Goal: Task Accomplishment & Management: Use online tool/utility

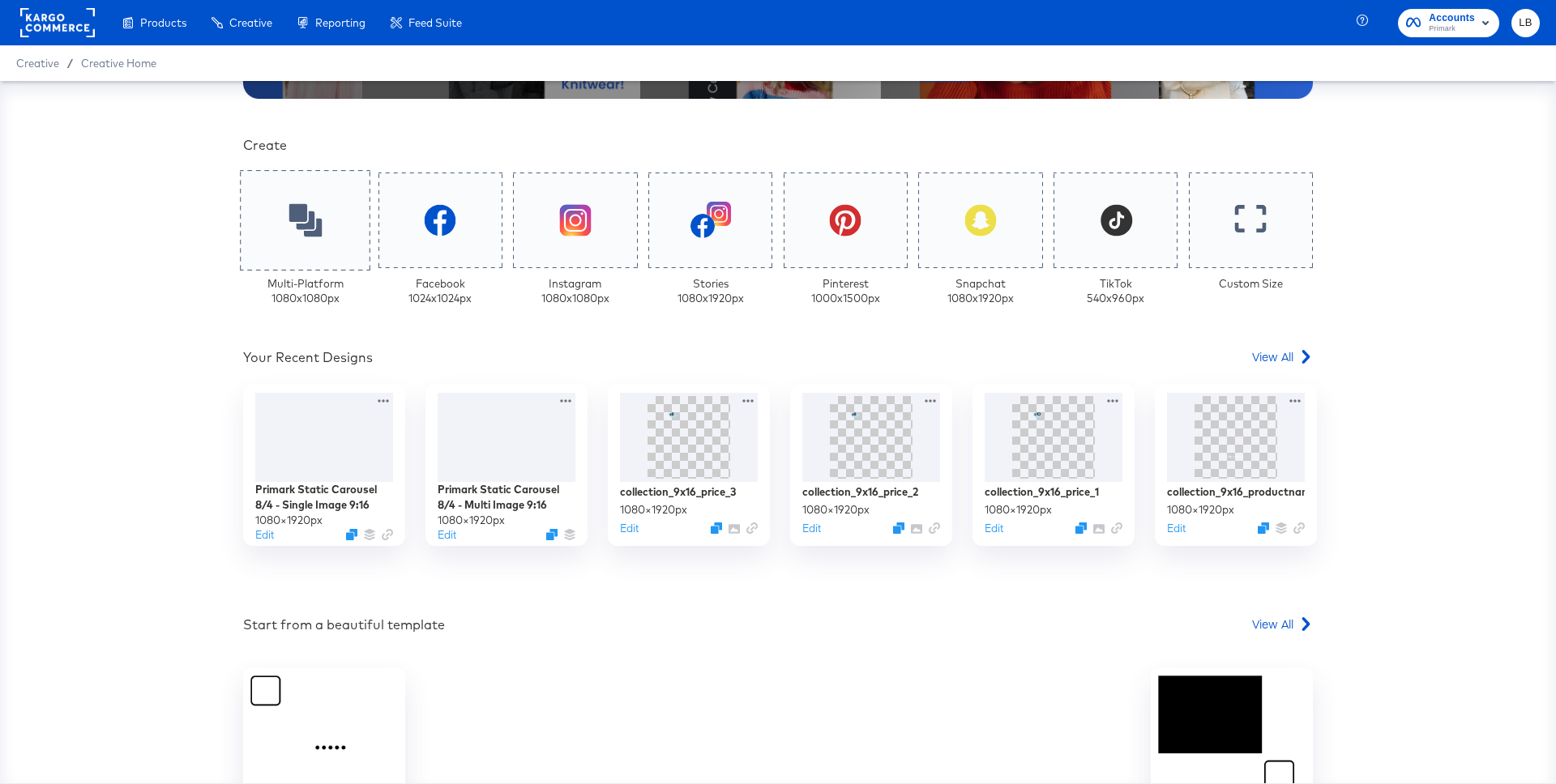
scroll to position [360, 0]
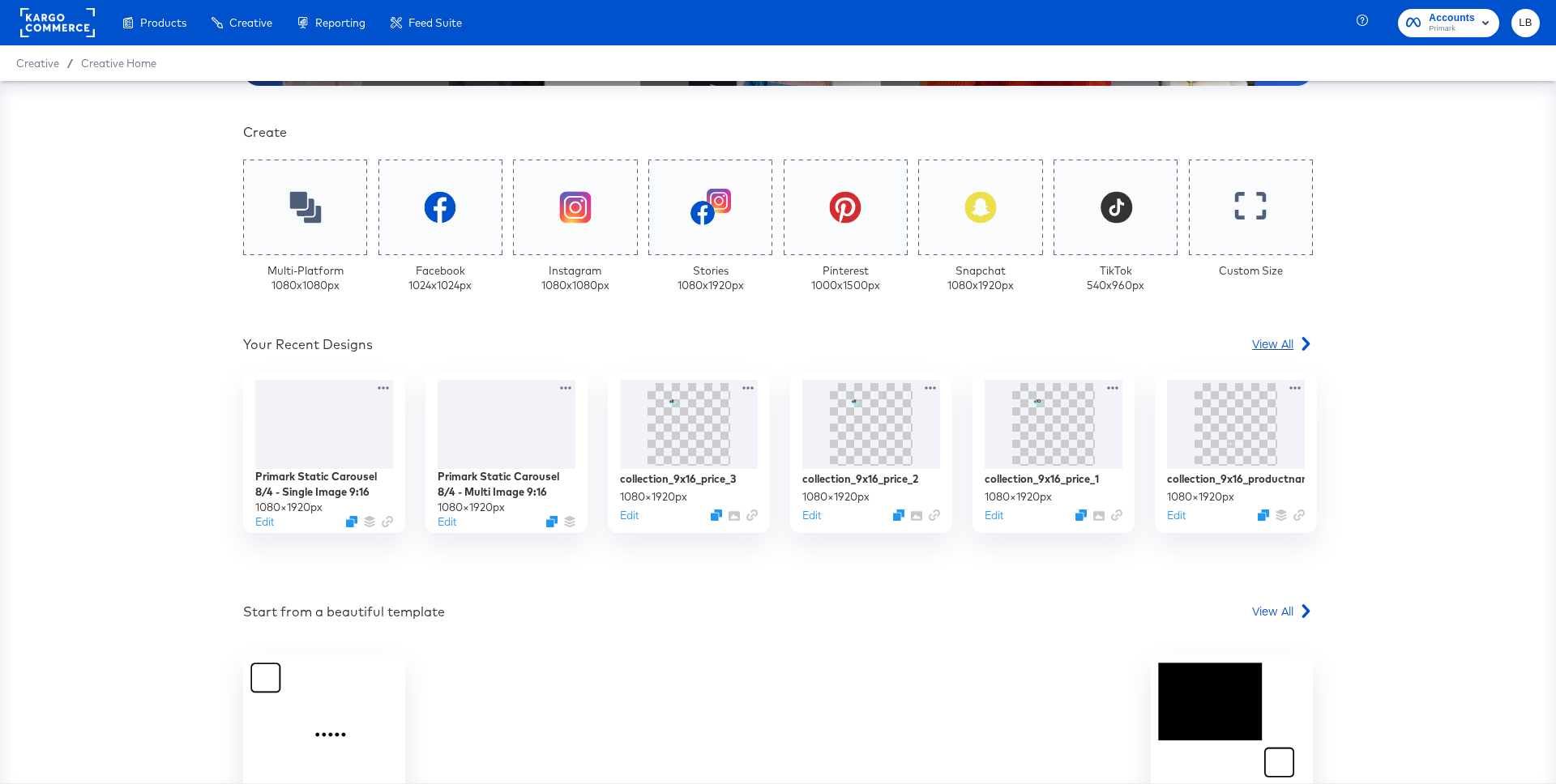
click at [1270, 341] on span "View All" at bounding box center [1272, 343] width 41 height 16
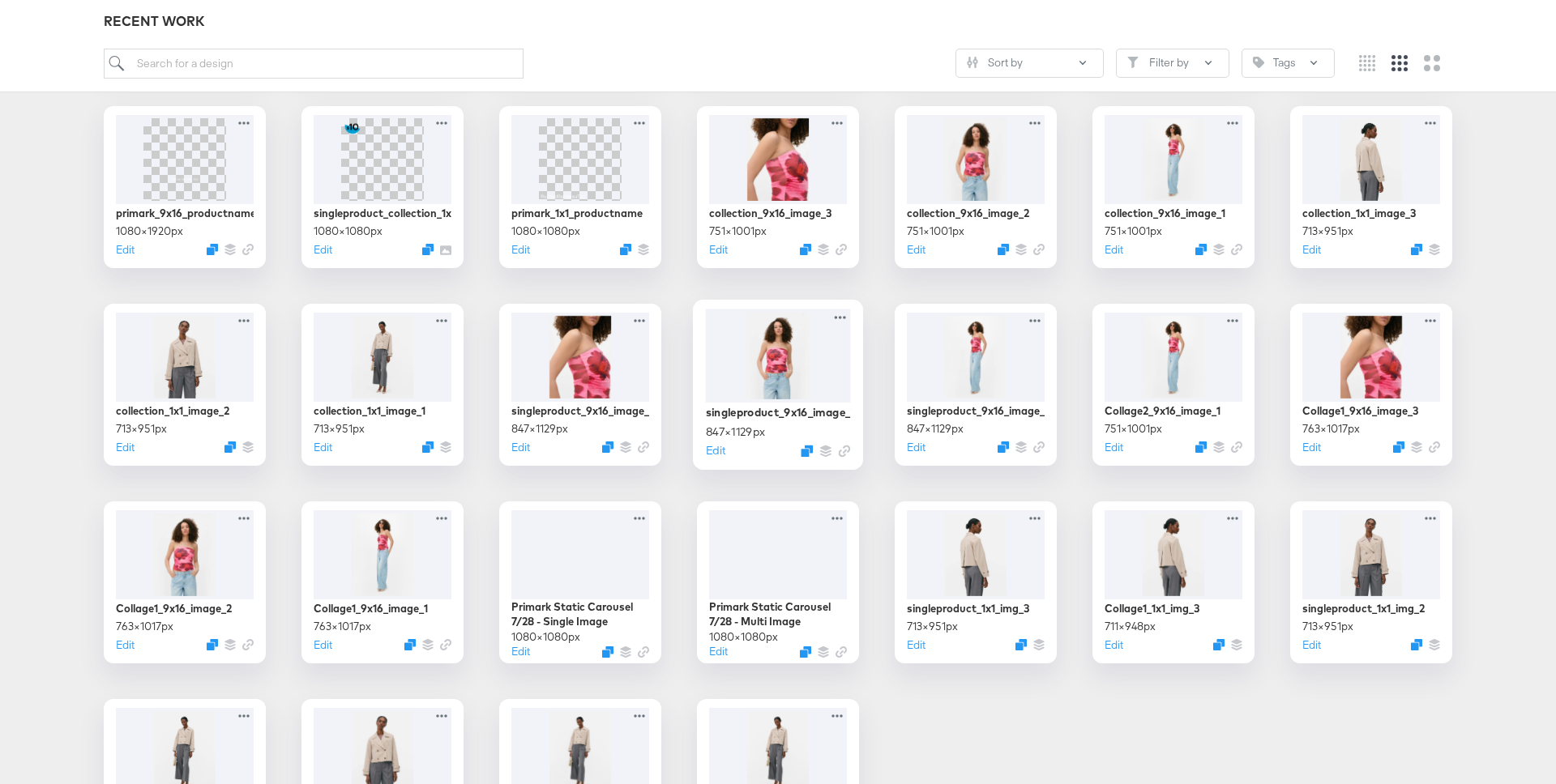
scroll to position [802, 0]
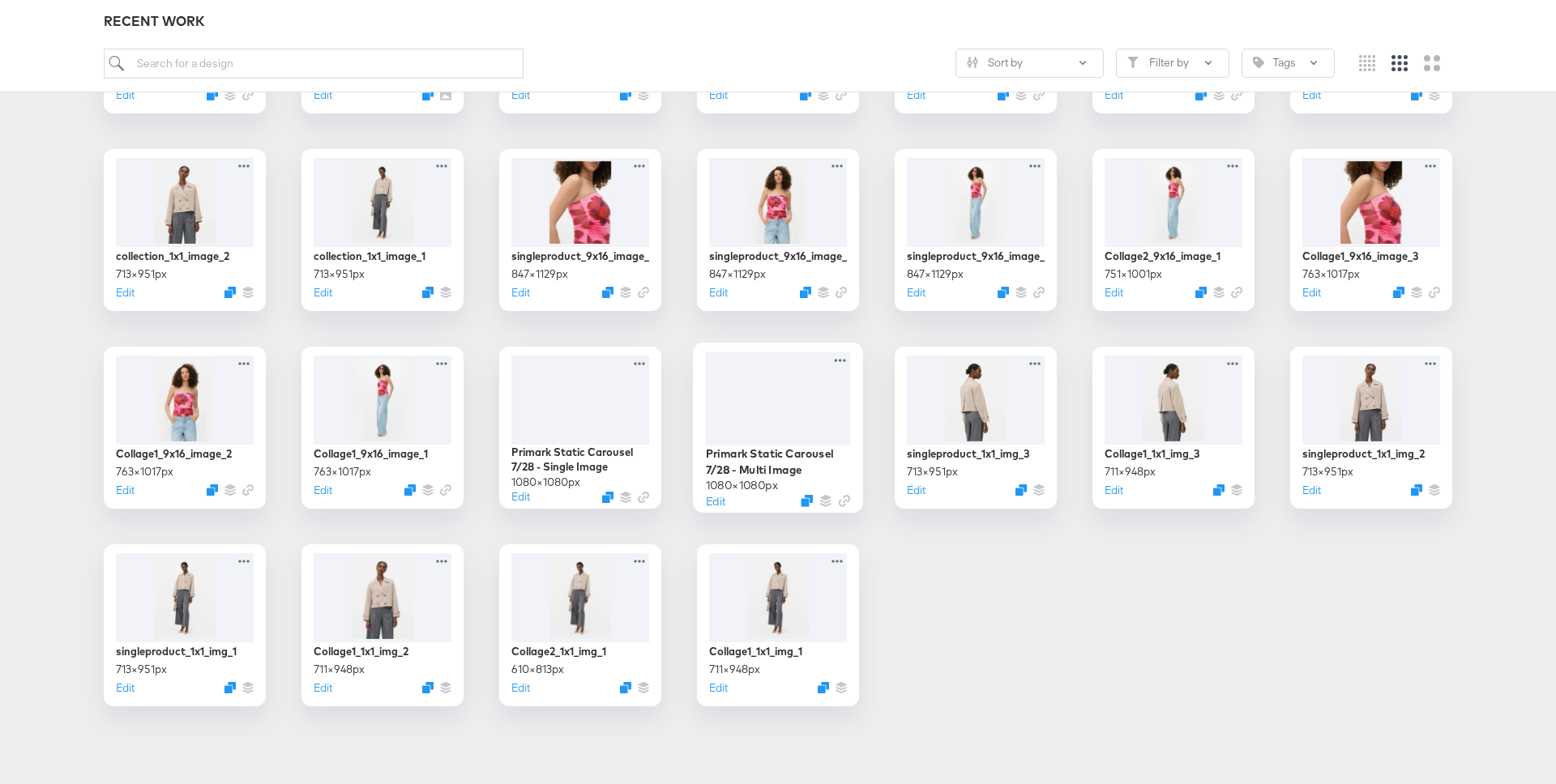
click at [796, 406] on div at bounding box center [778, 399] width 145 height 93
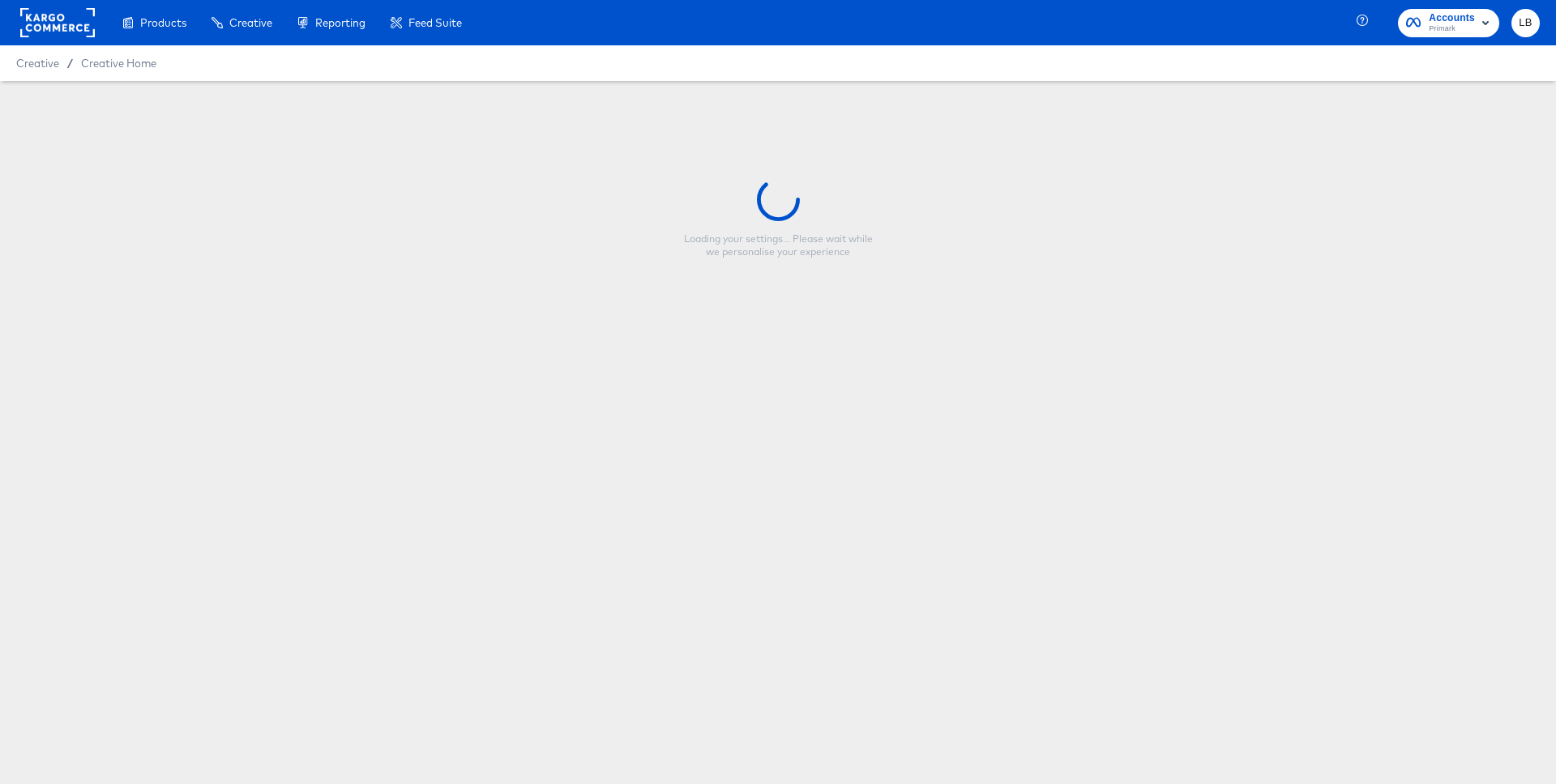
type input "Primark Static Carousel 7/28 - Multi Image"
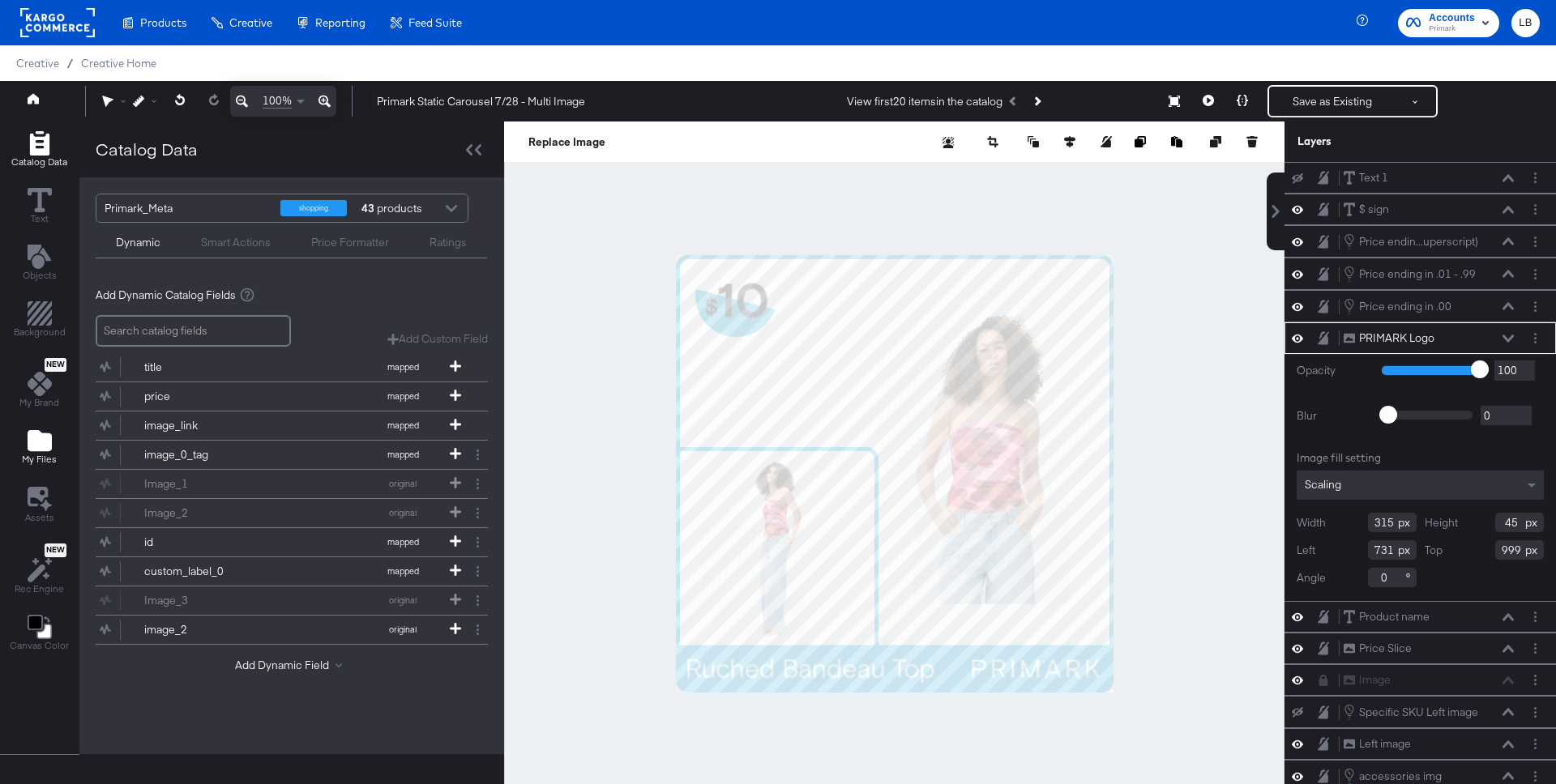
click at [40, 436] on icon "Add Files" at bounding box center [39, 441] width 24 height 21
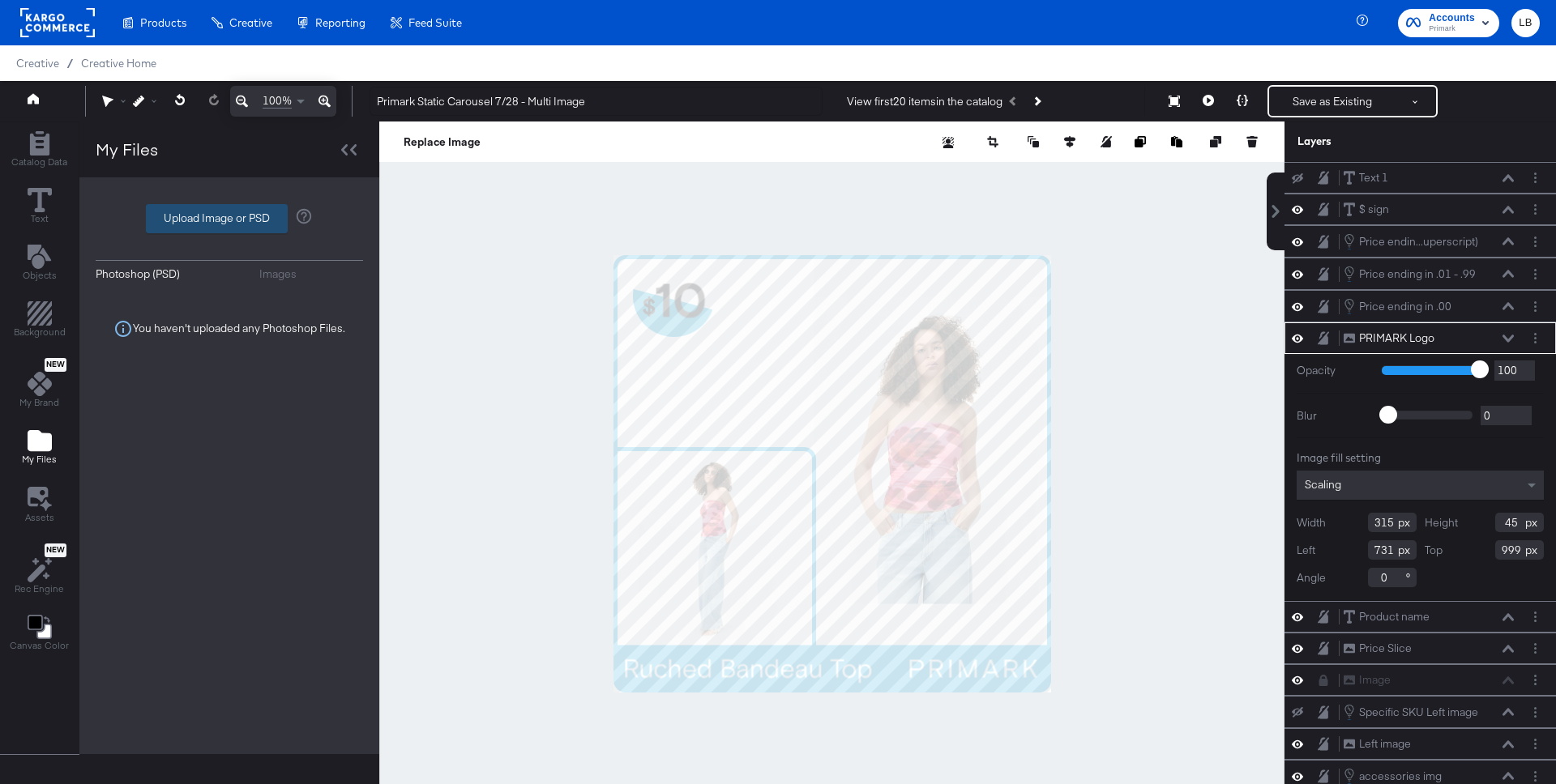
click at [231, 213] on label "Upload Image or PSD" at bounding box center [217, 218] width 140 height 28
click at [229, 218] on input "Upload Image or PSD" at bounding box center [229, 218] width 0 height 0
type input "C:\fakepath\Group 1.png"
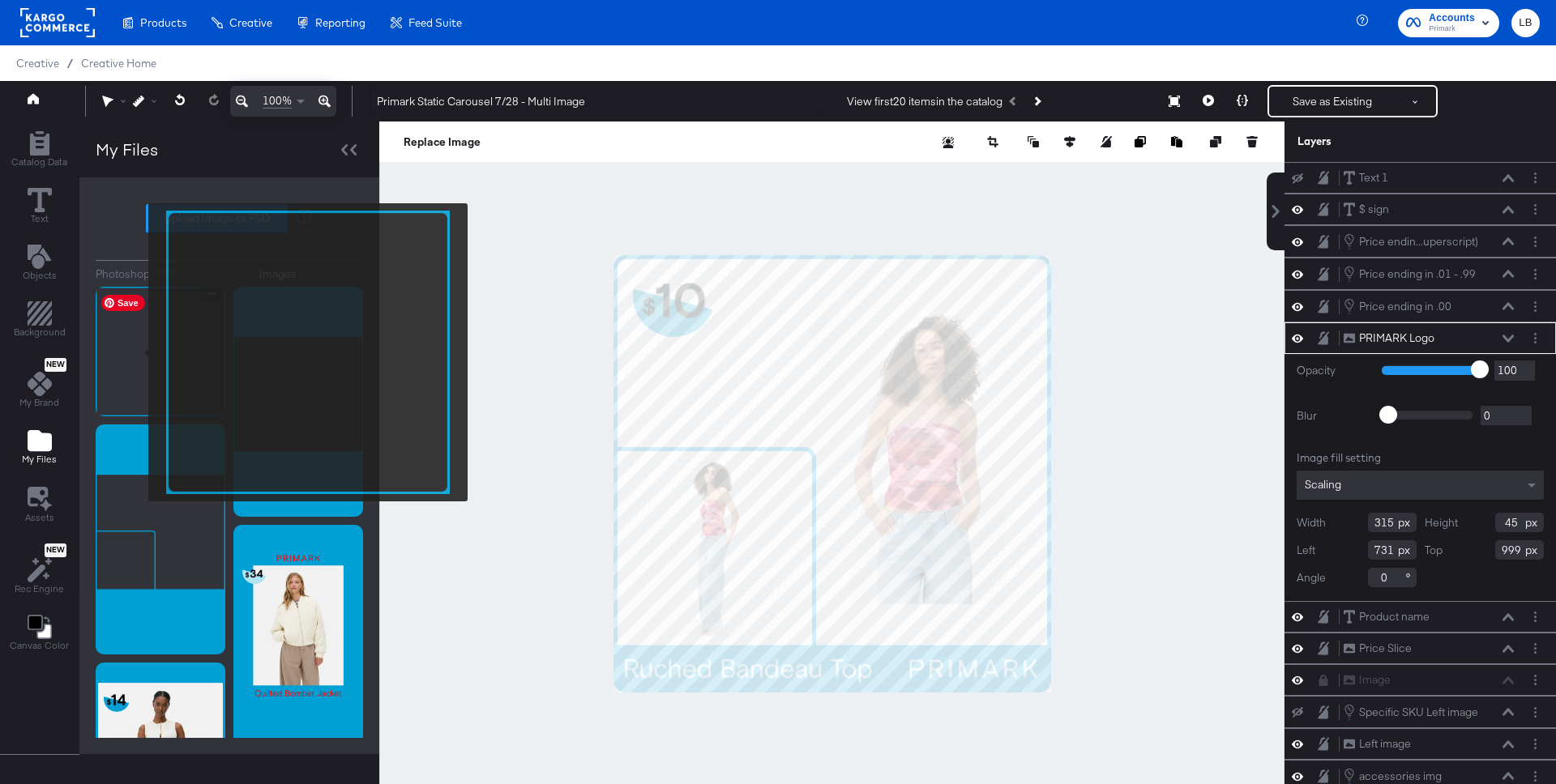
click at [137, 353] on img at bounding box center [160, 352] width 130 height 130
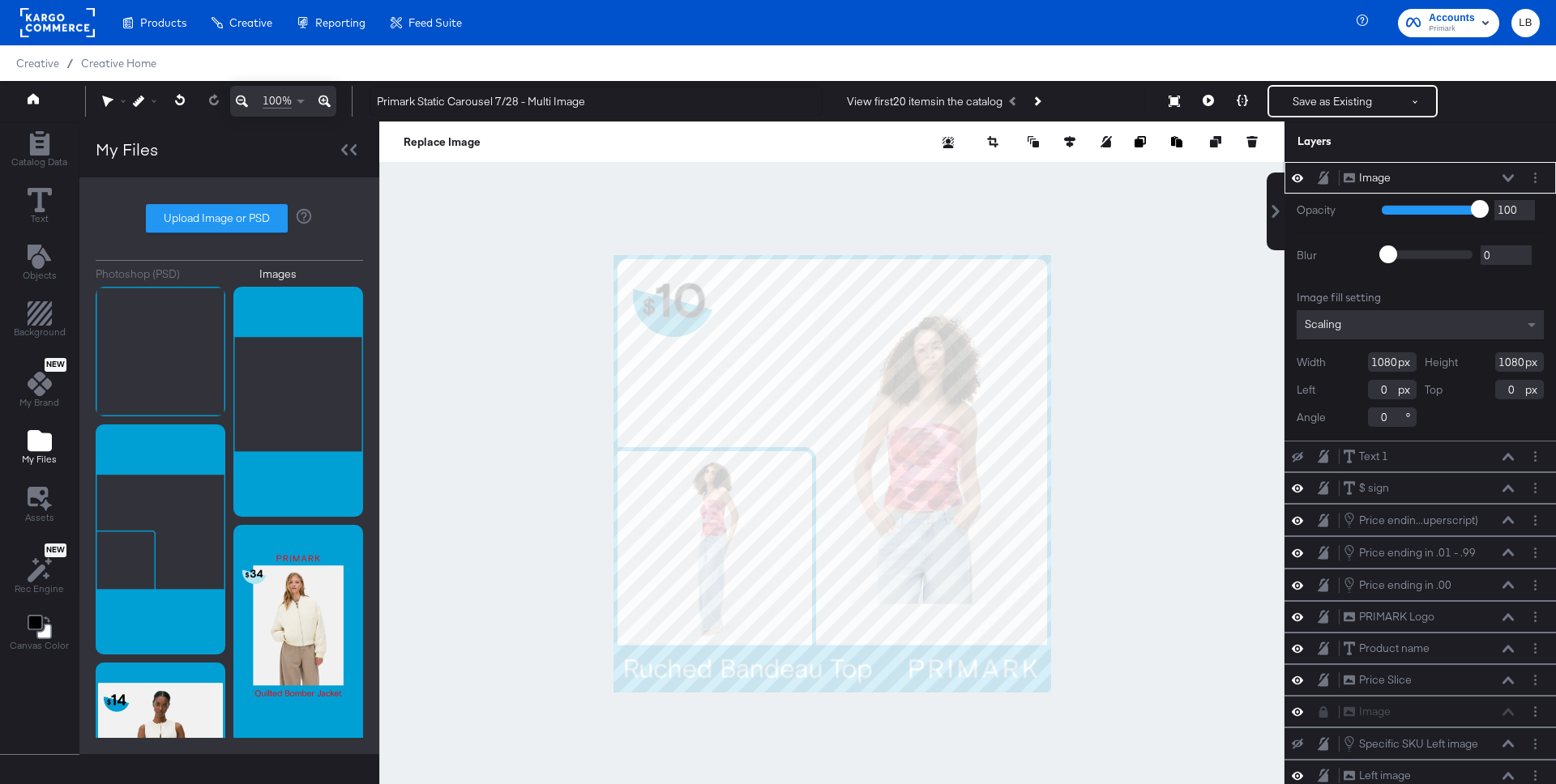
click at [1507, 177] on icon at bounding box center [1508, 178] width 11 height 8
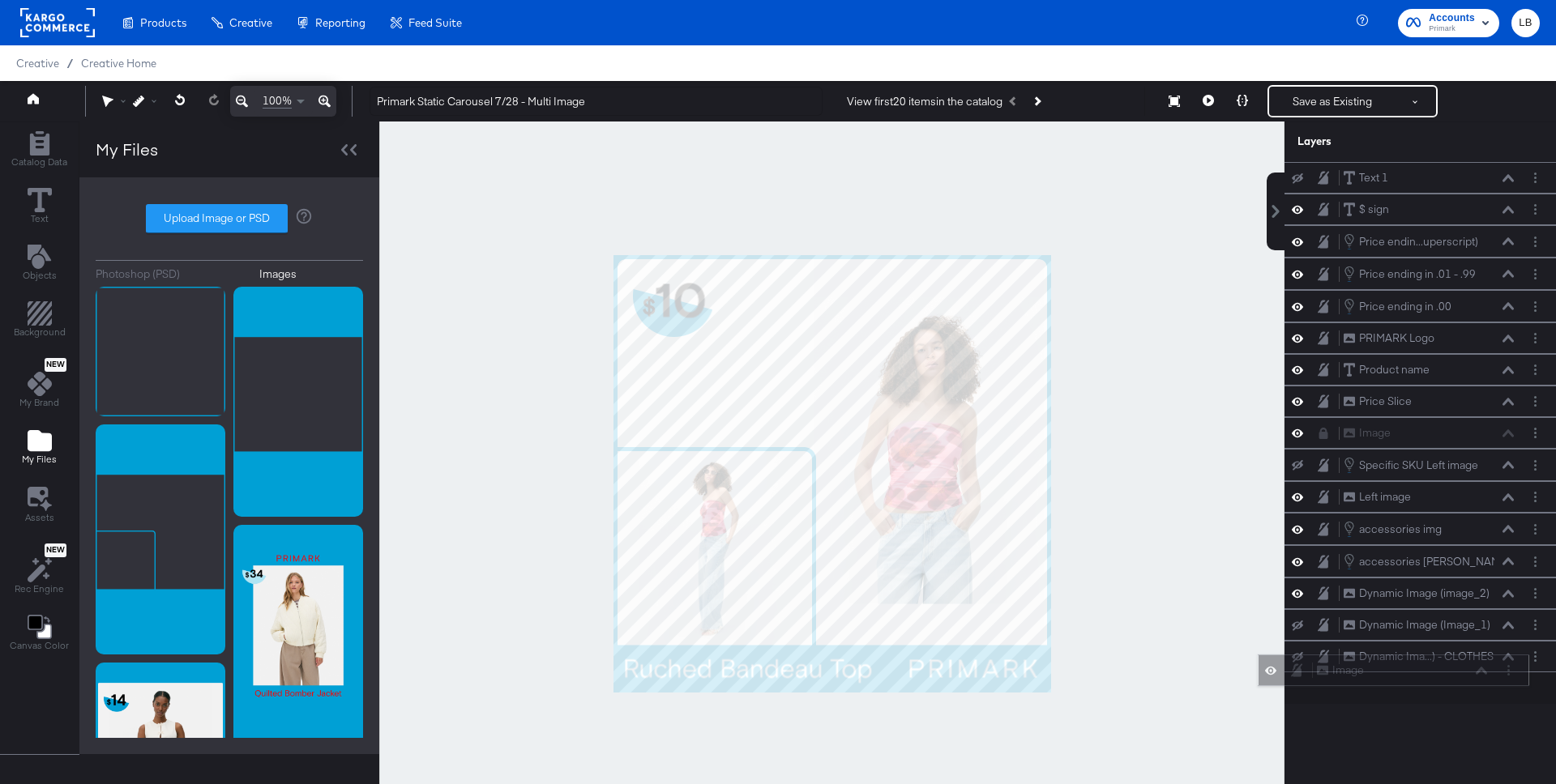
scroll to position [41, 0]
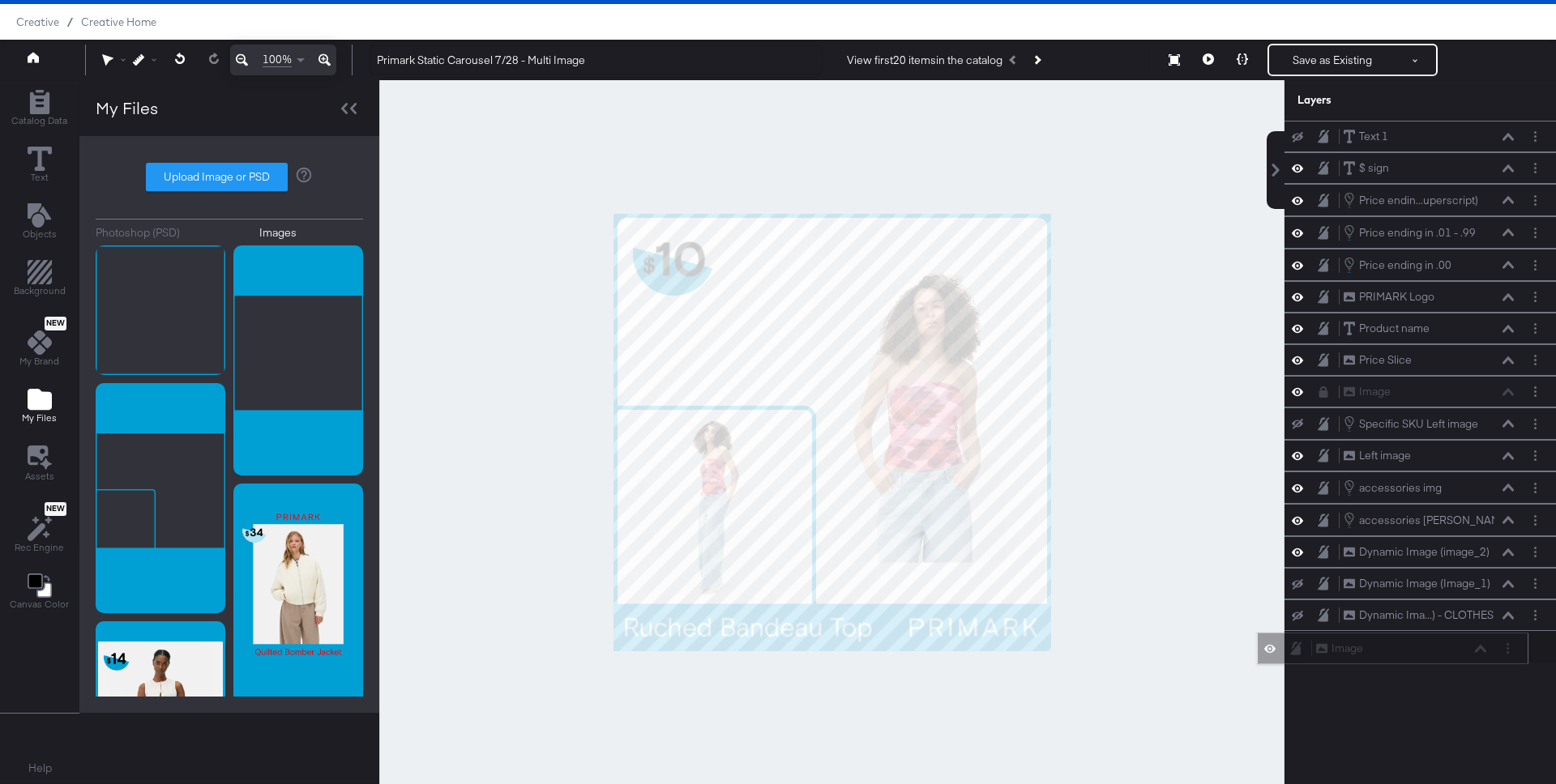
drag, startPoint x: 1464, startPoint y: 170, endPoint x: 1441, endPoint y: 649, distance: 479.6
click at [1441, 649] on div "Image Image" at bounding box center [1401, 649] width 172 height 17
click at [1209, 52] on button at bounding box center [1209, 60] width 34 height 32
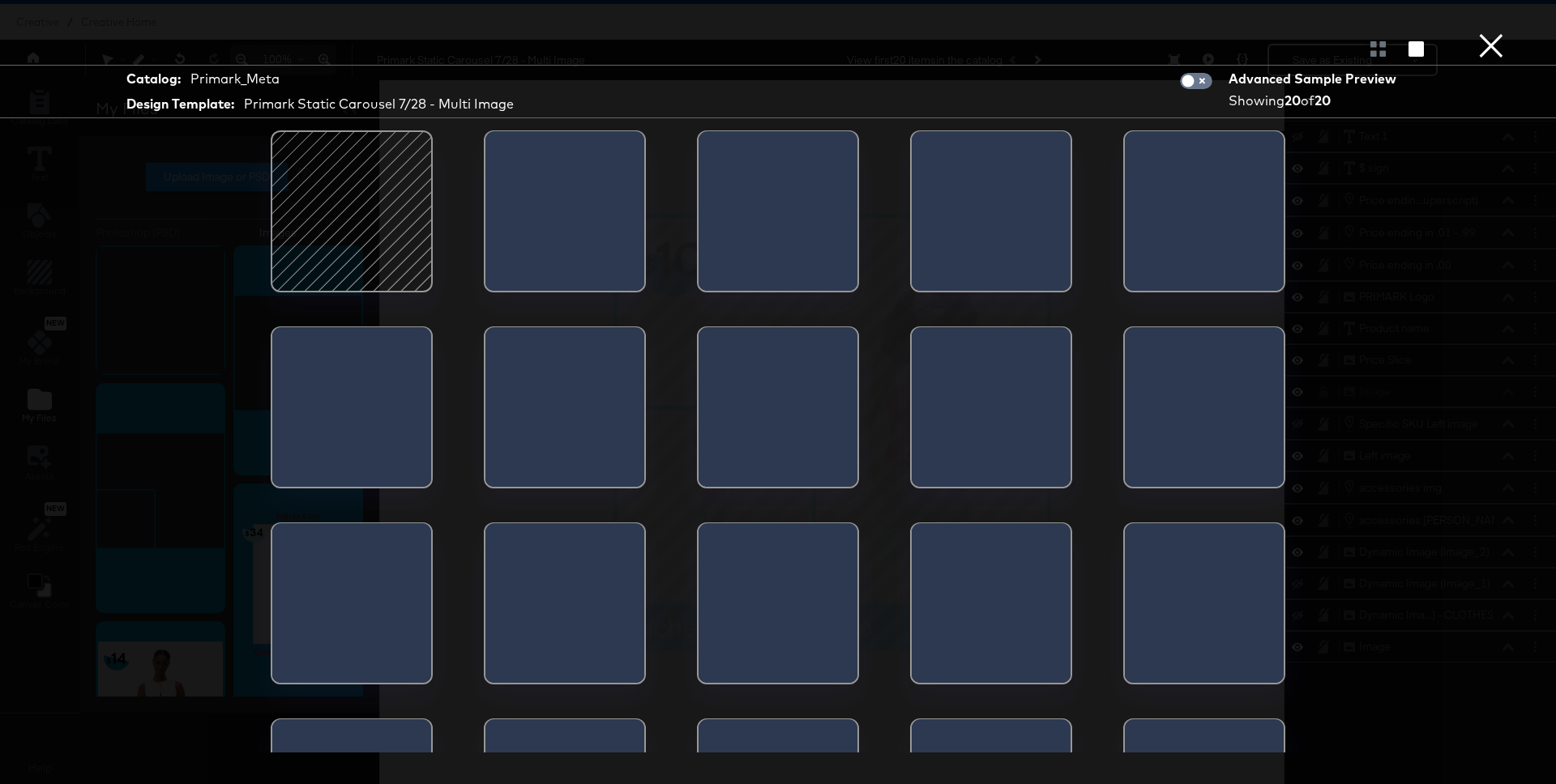
click at [1492, 32] on button "×" at bounding box center [1491, 16] width 32 height 32
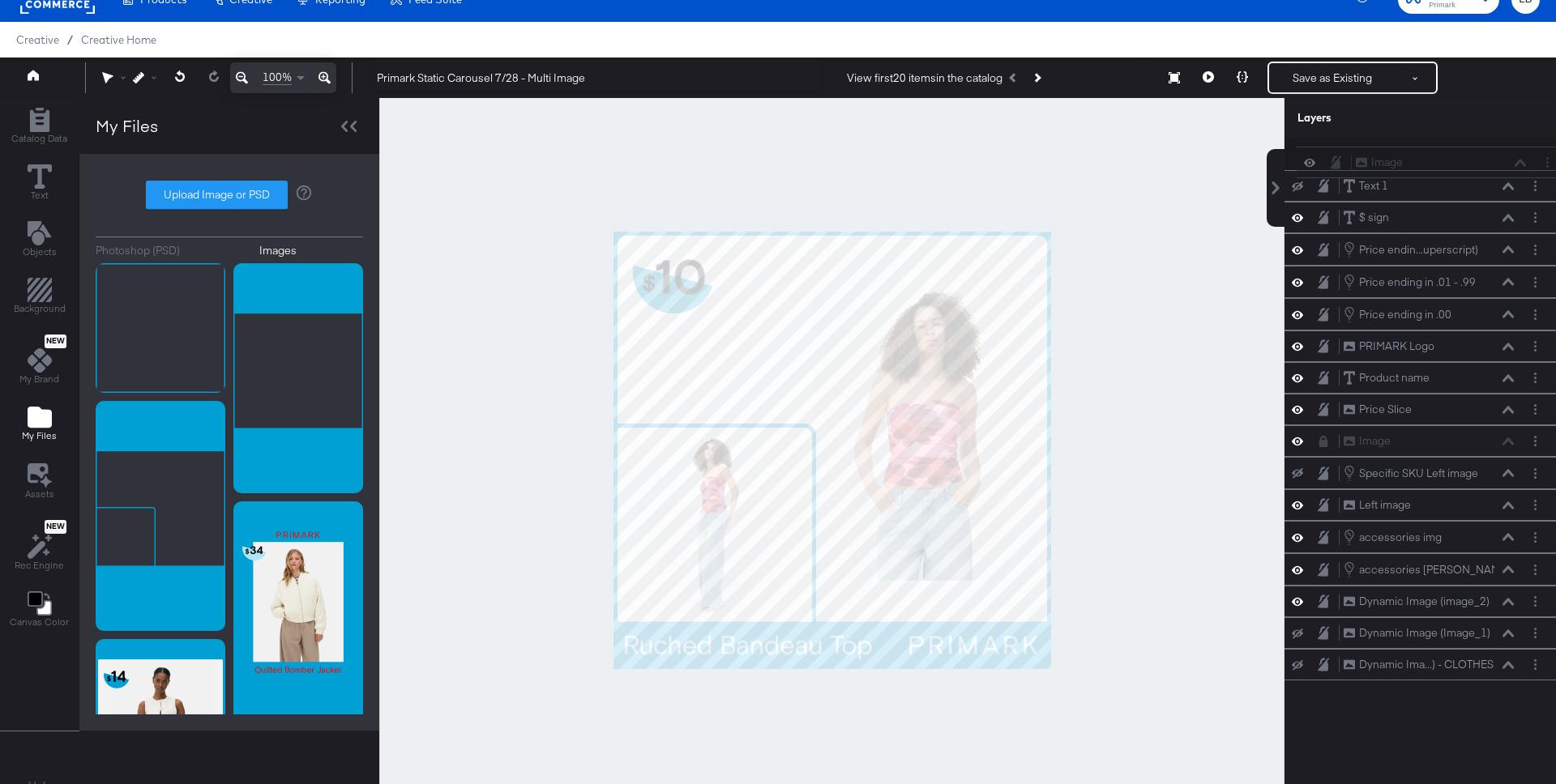
scroll to position [13, 0]
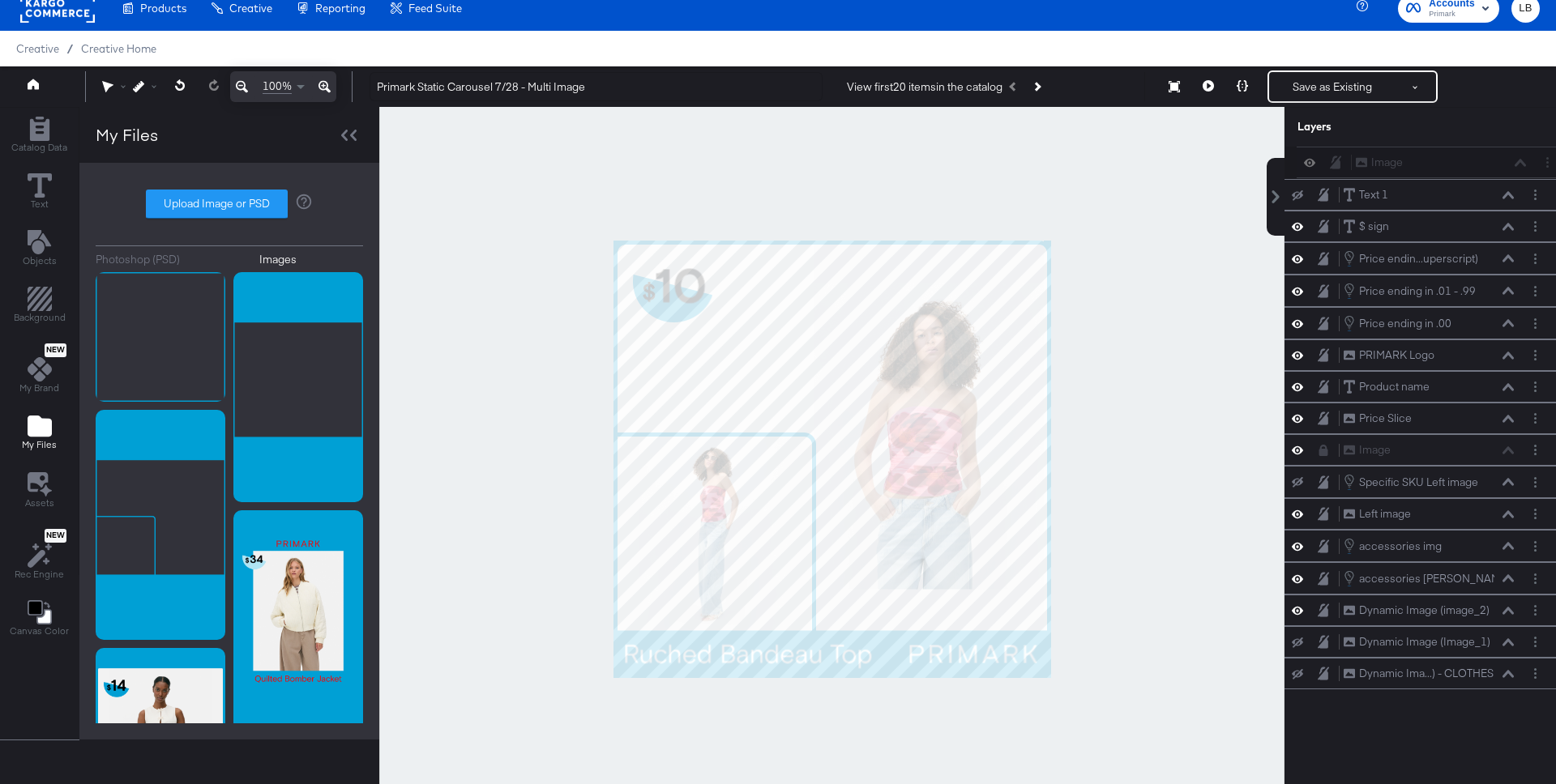
drag, startPoint x: 1401, startPoint y: 642, endPoint x: 1416, endPoint y: 144, distance: 498.2
click at [1416, 144] on div "Layers Text 1 Text 1 $ sign $ sign Price endin...uperscript) Price ending in .0…" at bounding box center [1420, 446] width 272 height 679
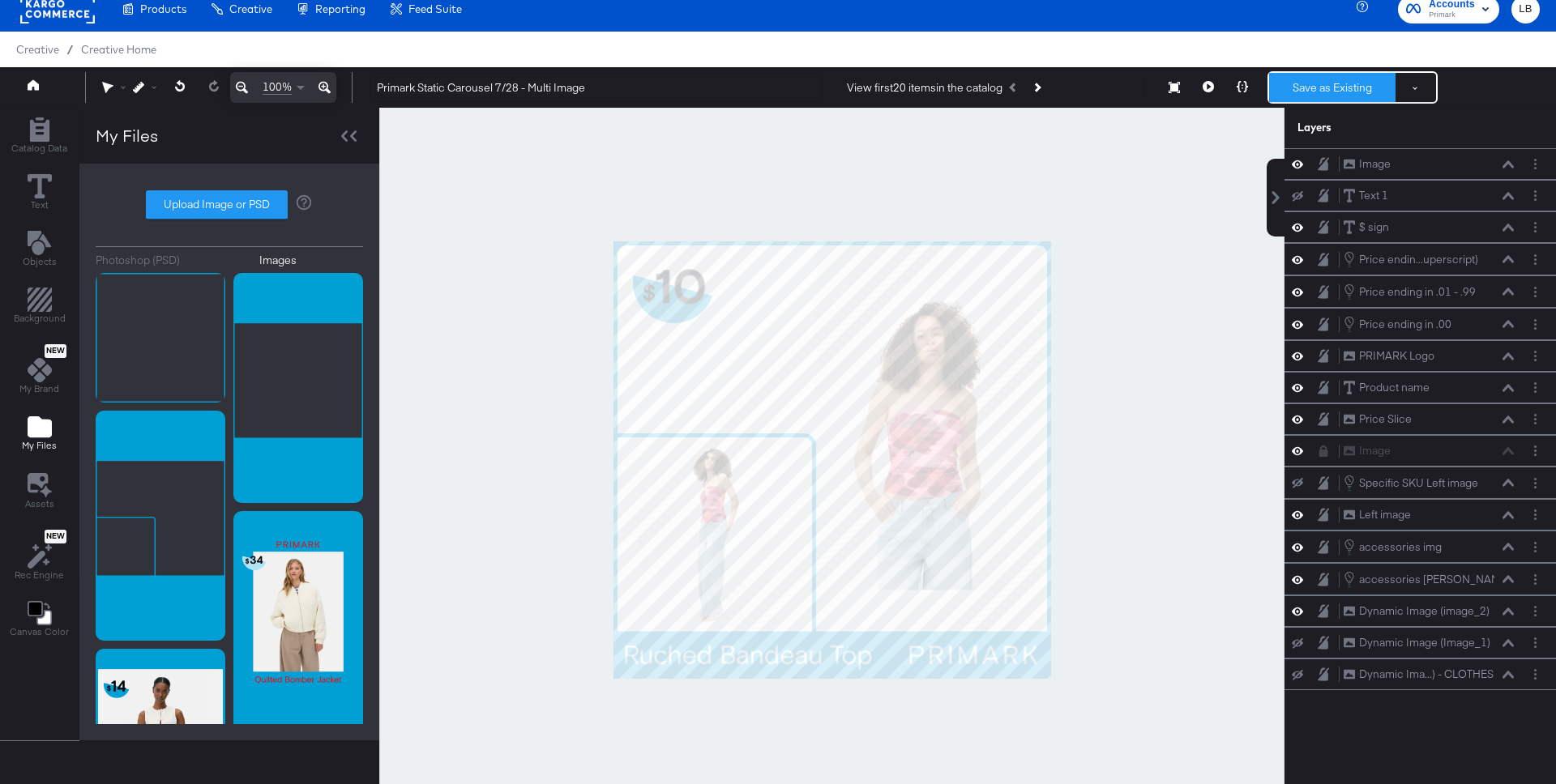
click at [1340, 86] on button "Save as Existing" at bounding box center [1332, 87] width 127 height 30
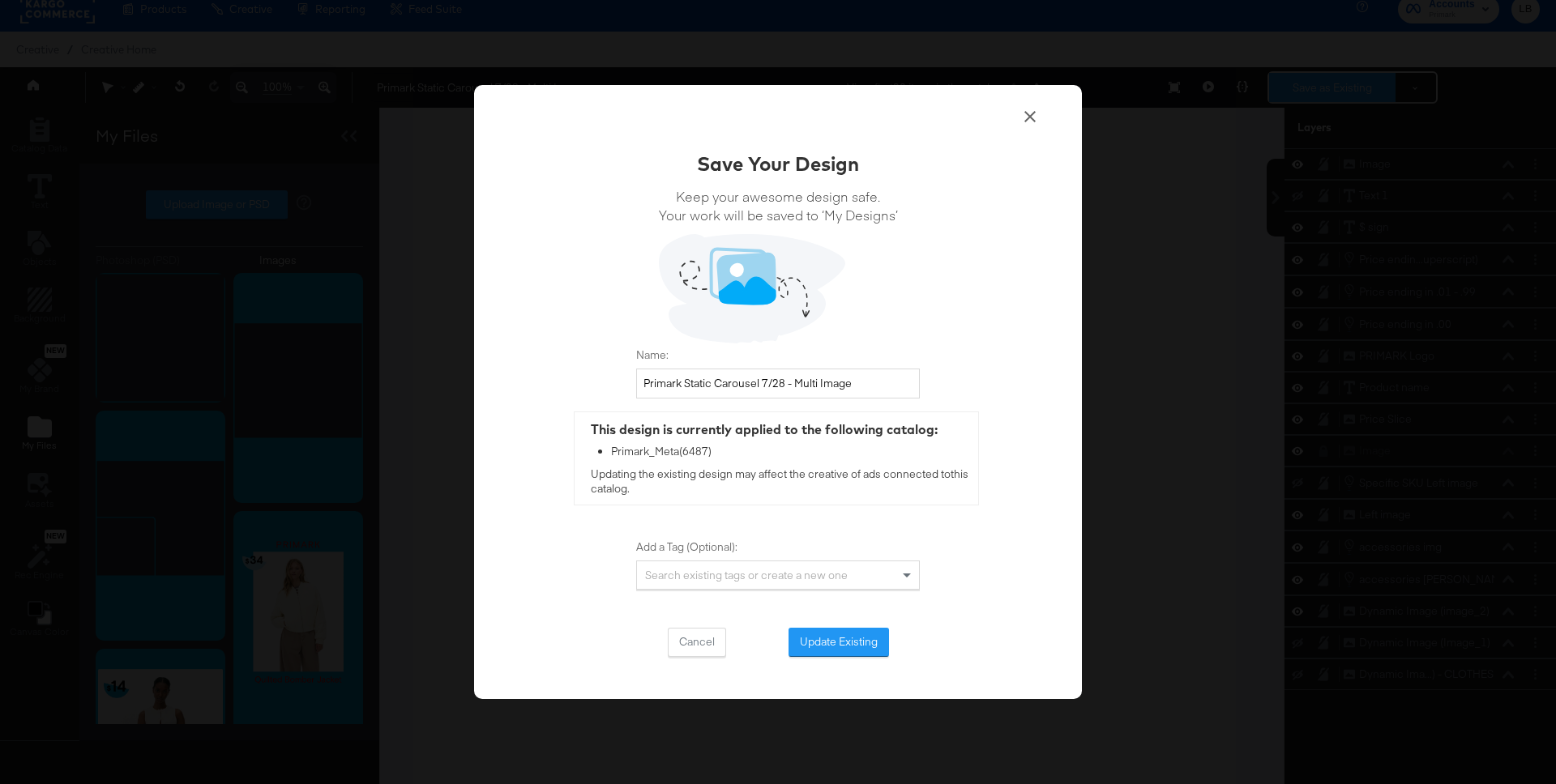
scroll to position [0, 0]
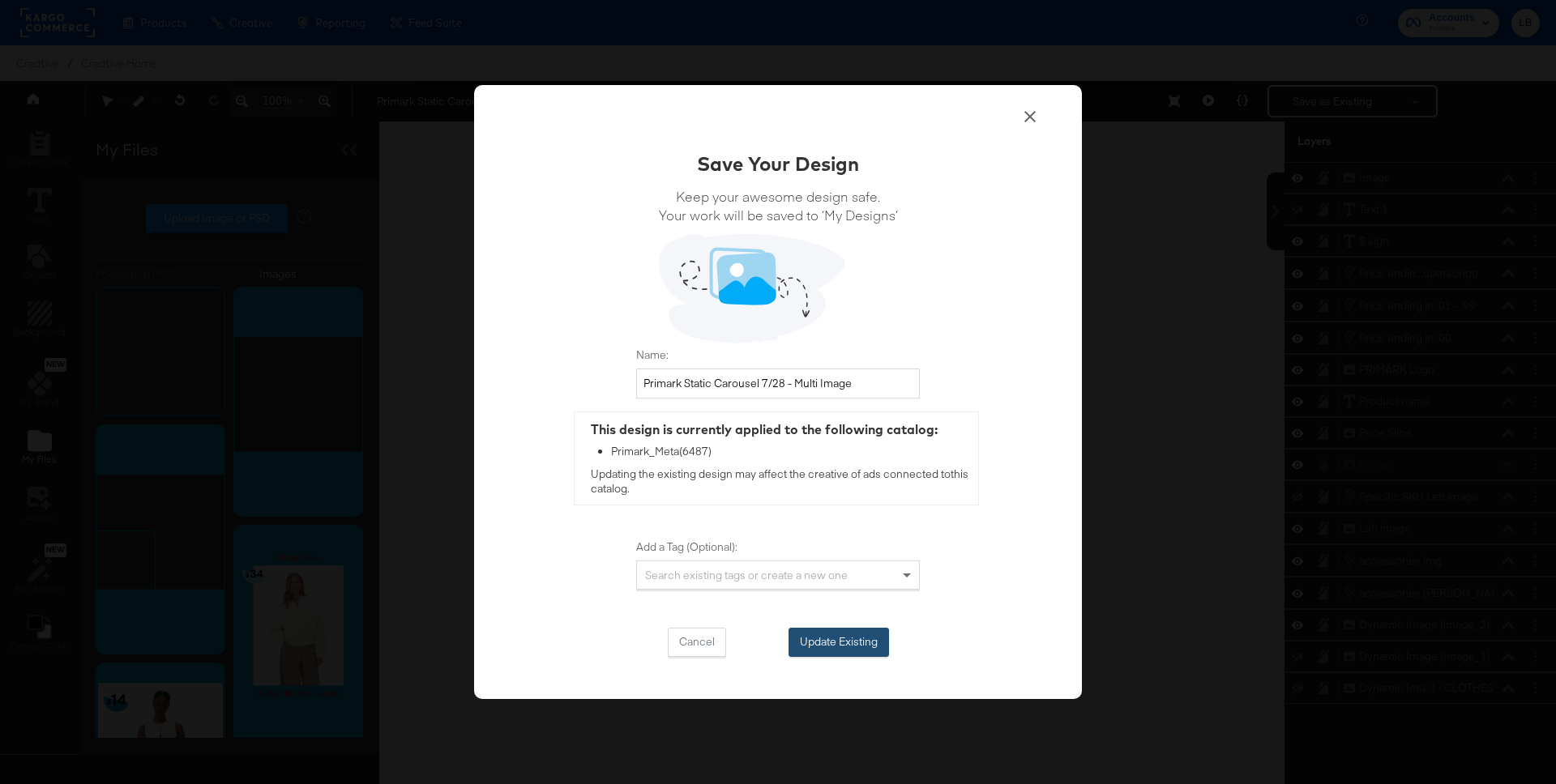
click at [862, 639] on button "Update Existing" at bounding box center [838, 642] width 100 height 30
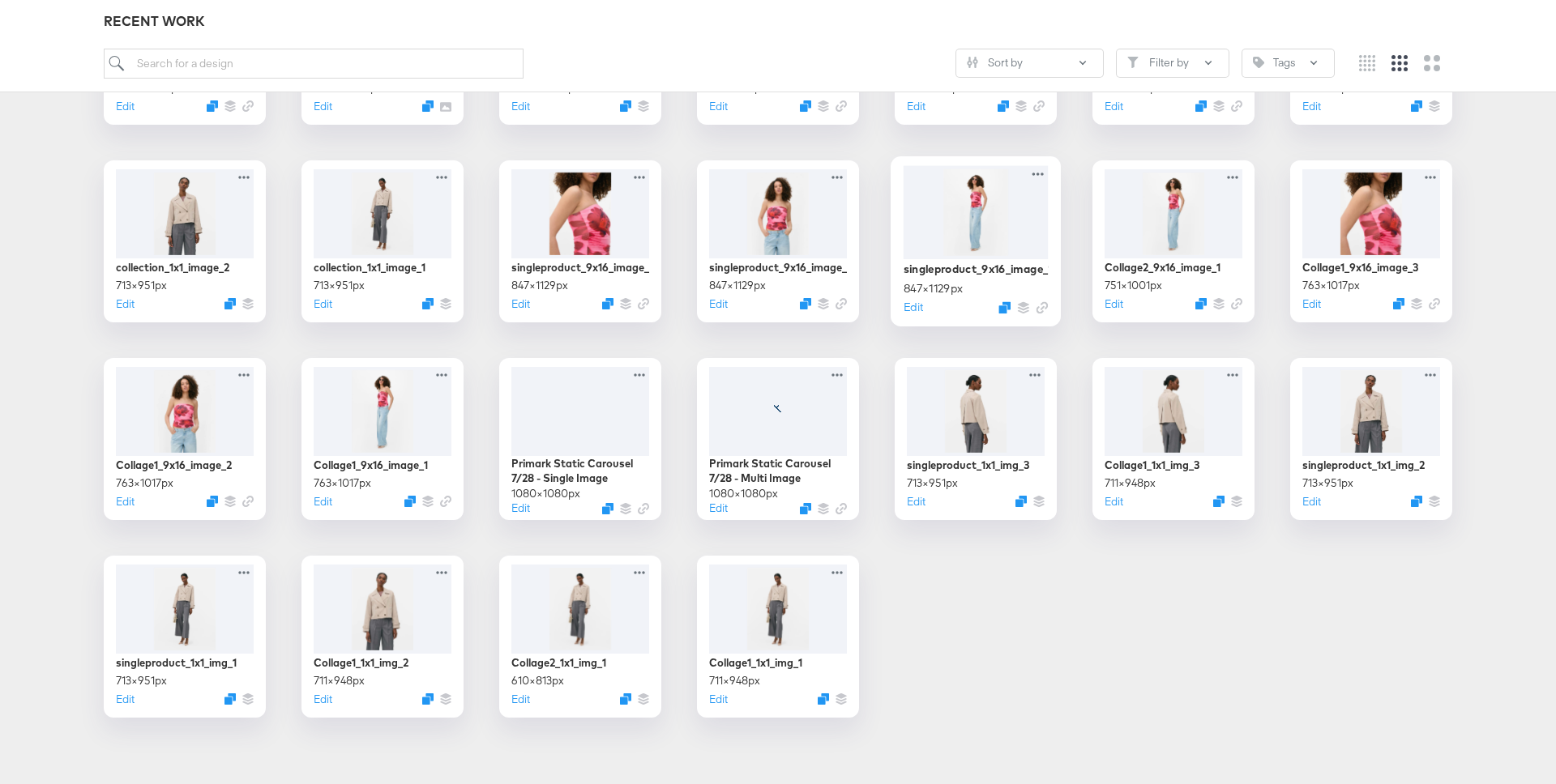
scroll to position [802, 0]
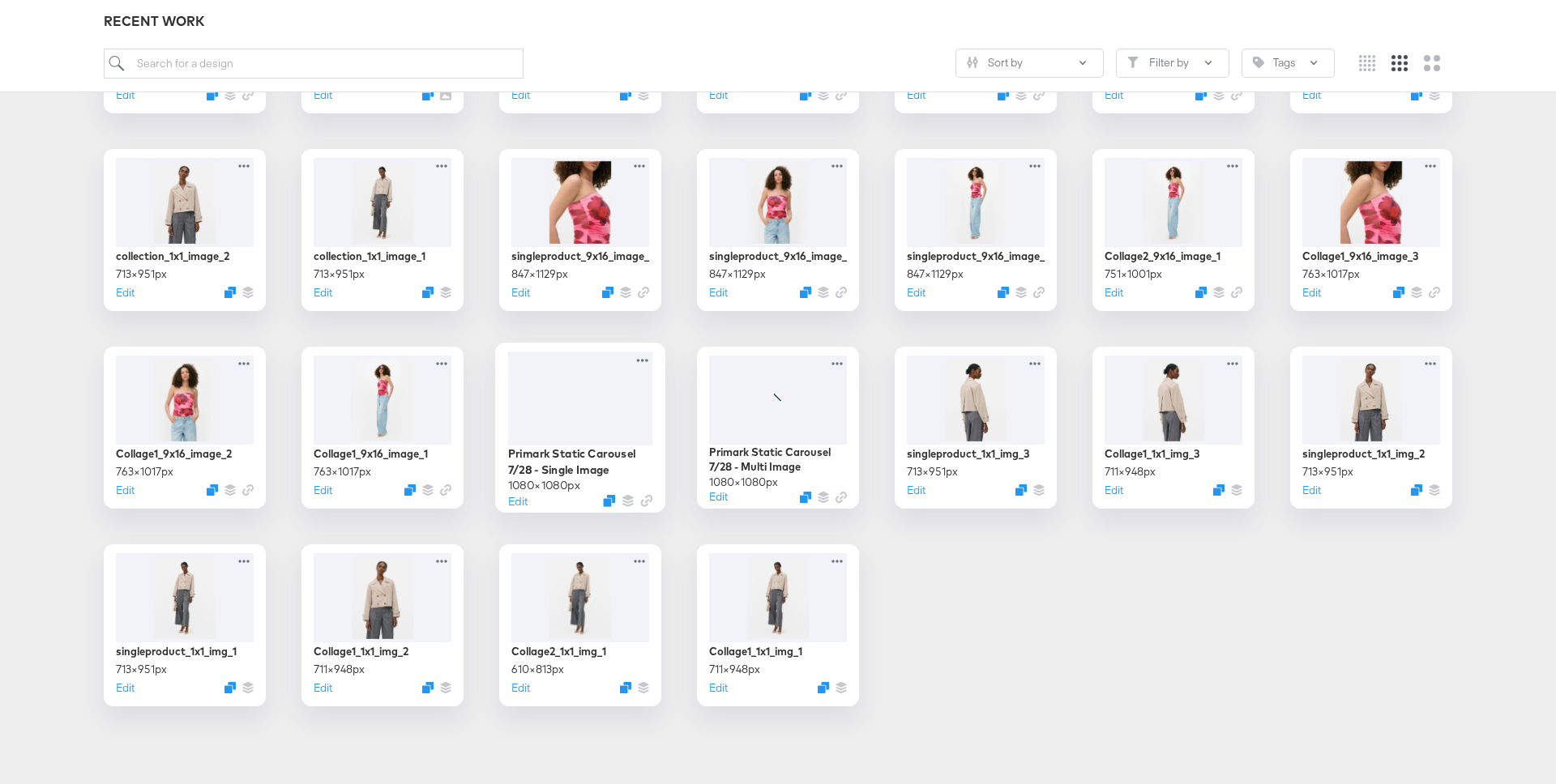
click at [581, 390] on div at bounding box center [581, 399] width 145 height 93
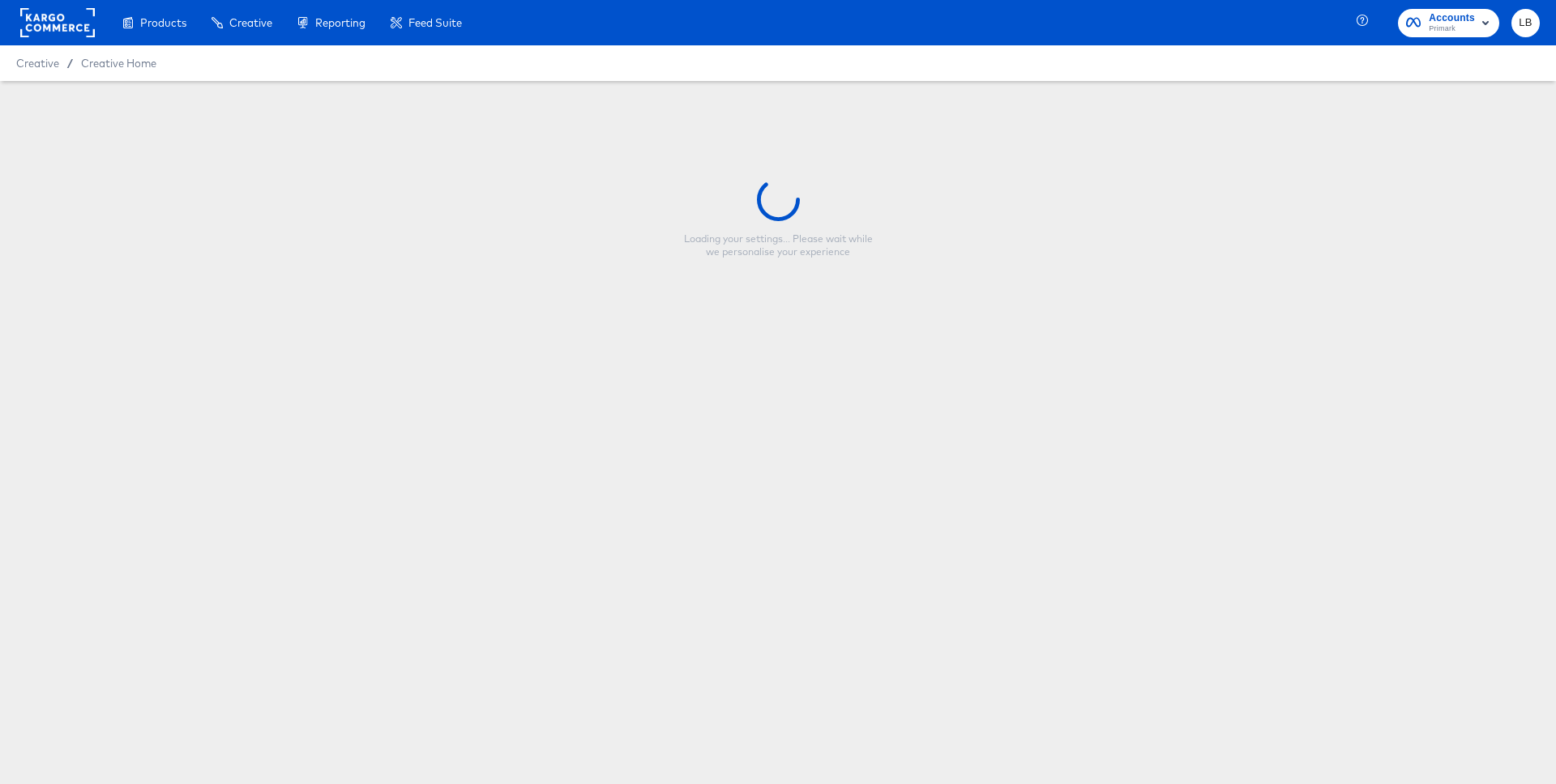
type input "Primark Static Carousel 7/28 - Single Image"
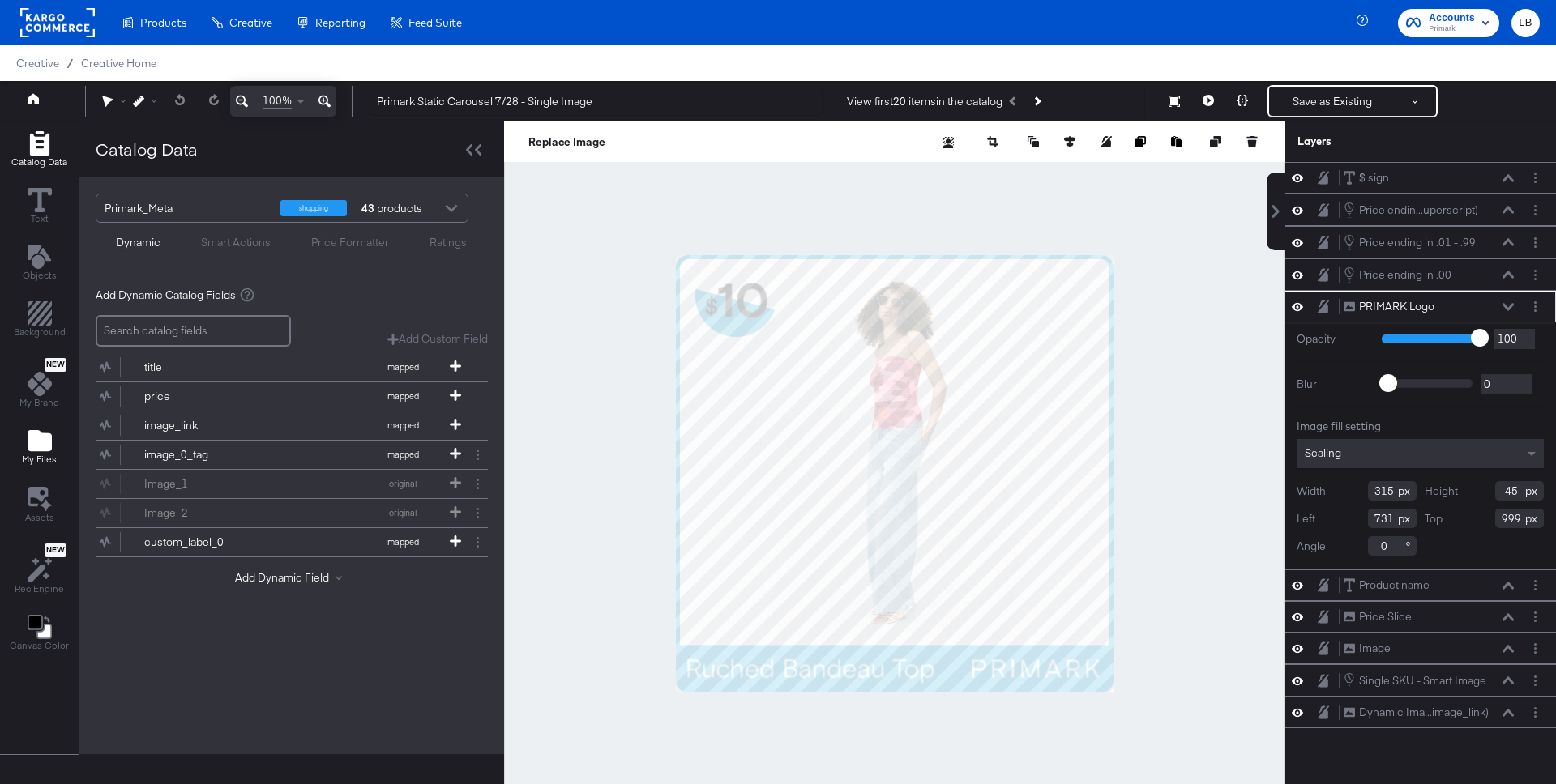
click at [39, 431] on icon "Add Files" at bounding box center [39, 440] width 24 height 24
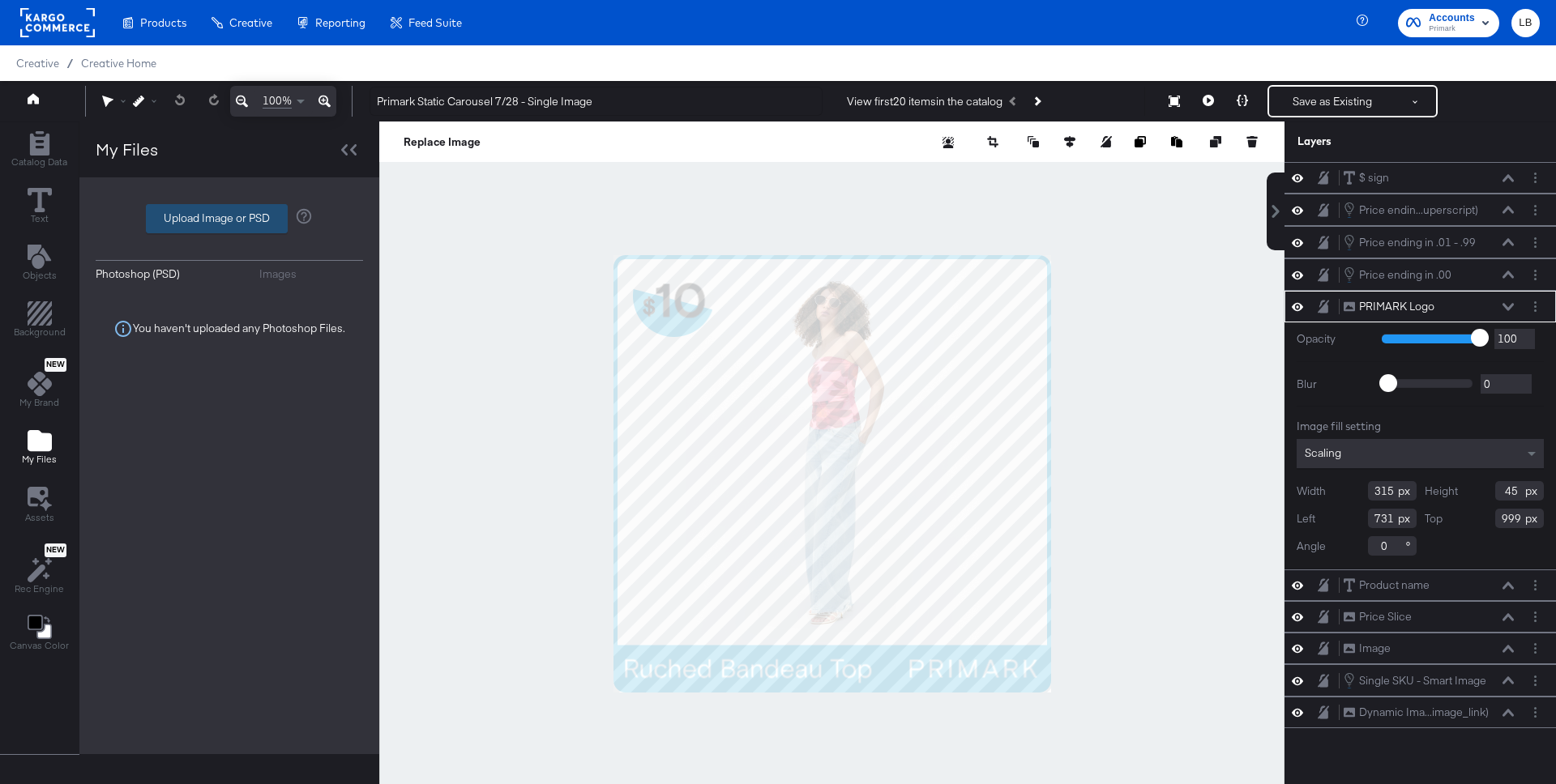
click at [240, 217] on label "Upload Image or PSD" at bounding box center [217, 218] width 140 height 28
click at [229, 218] on input "Upload Image or PSD" at bounding box center [229, 218] width 0 height 0
type input "C:\fakepath\Group 1.png"
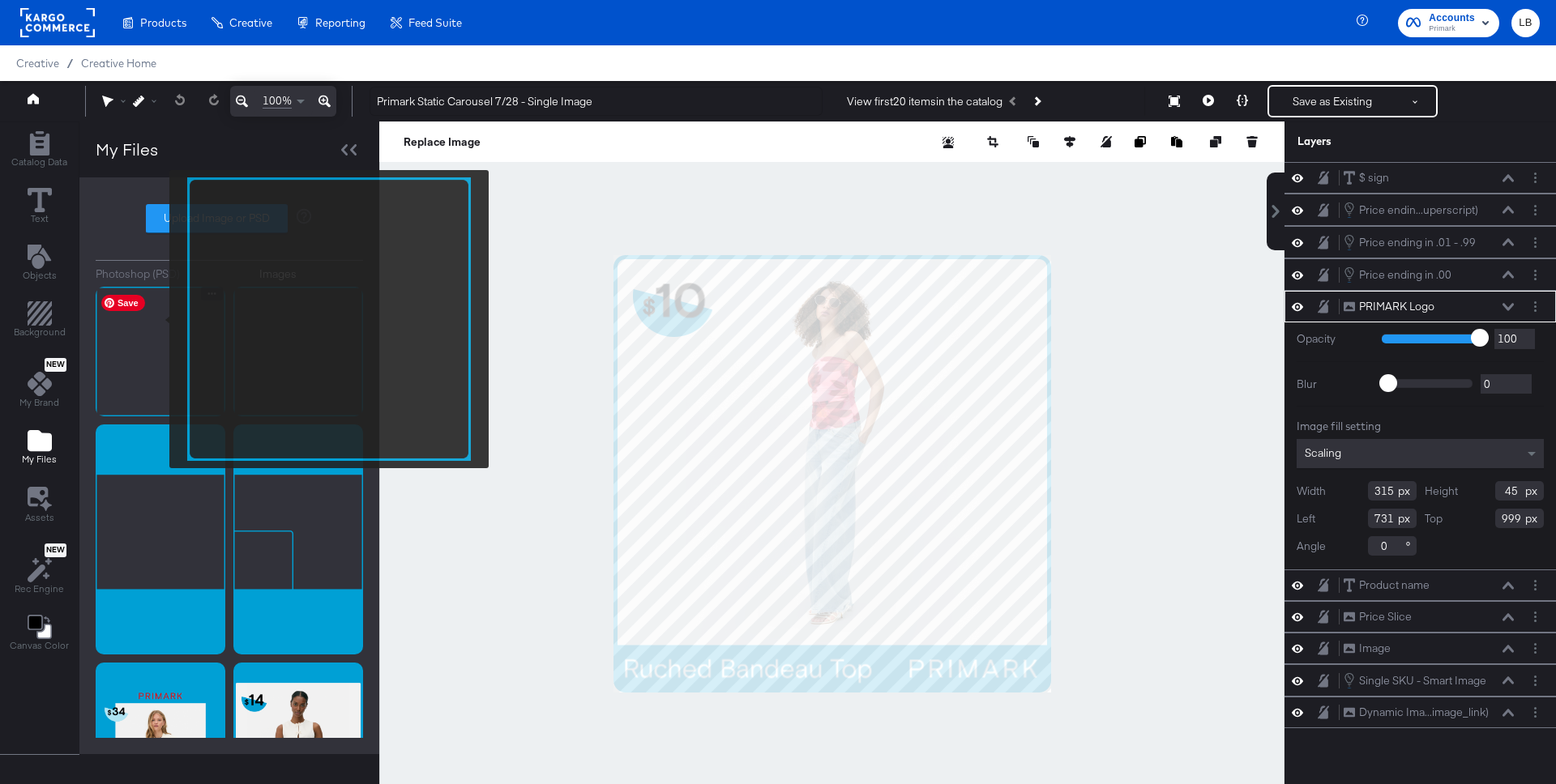
click at [158, 320] on img at bounding box center [160, 352] width 130 height 130
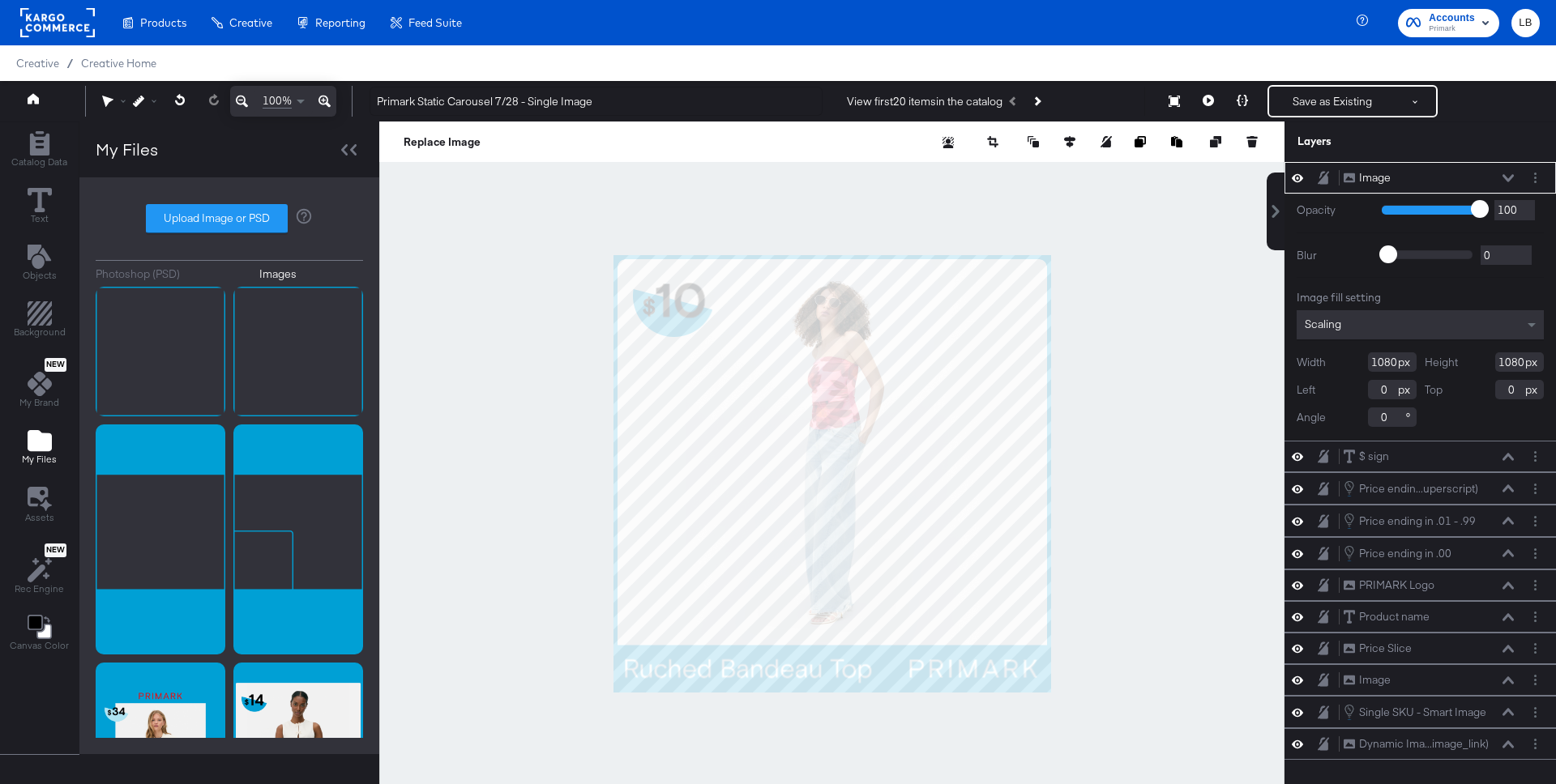
click at [1226, 325] on div at bounding box center [832, 473] width 905 height 704
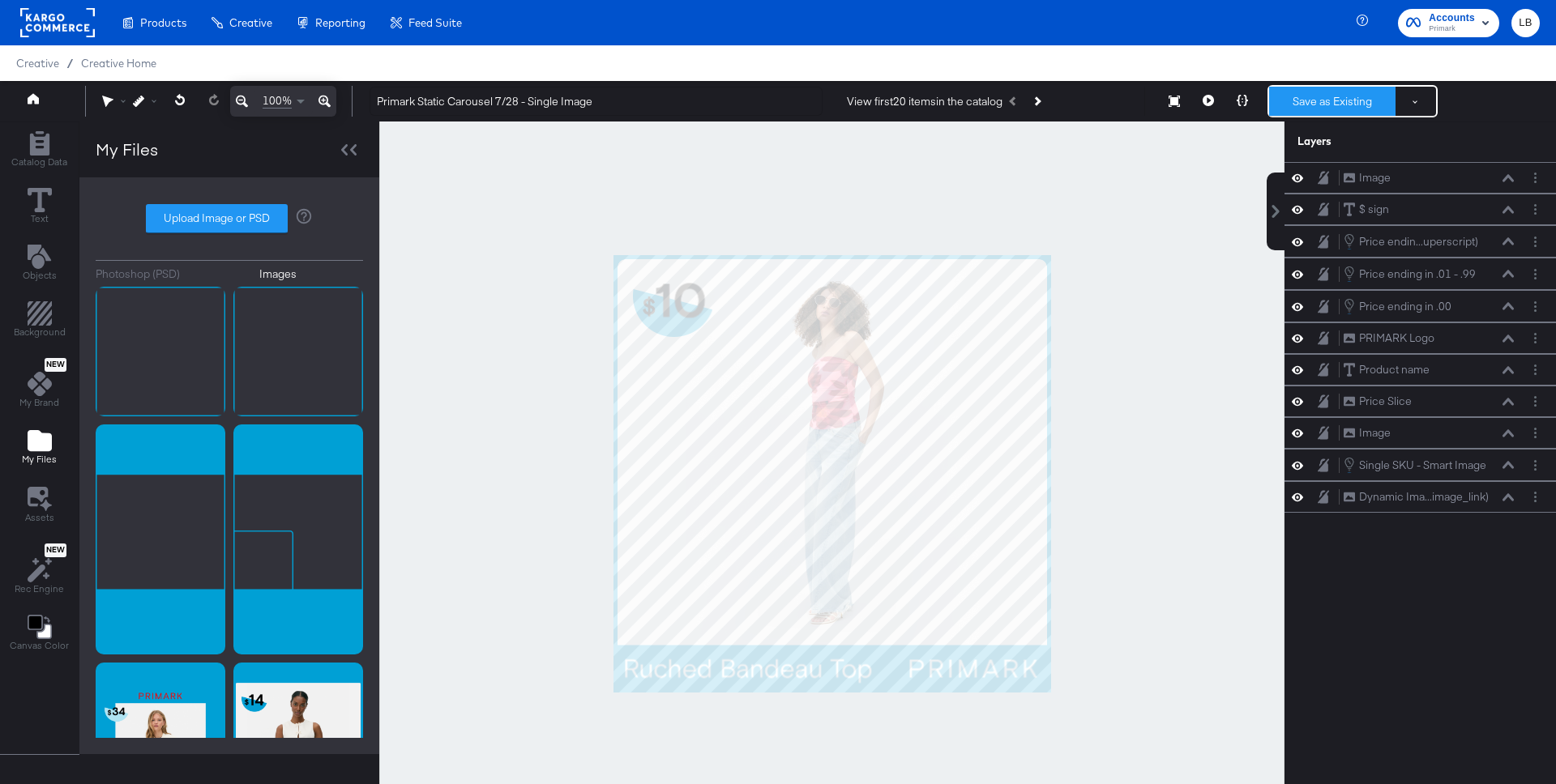
click at [1339, 99] on button "Save as Existing" at bounding box center [1332, 101] width 127 height 30
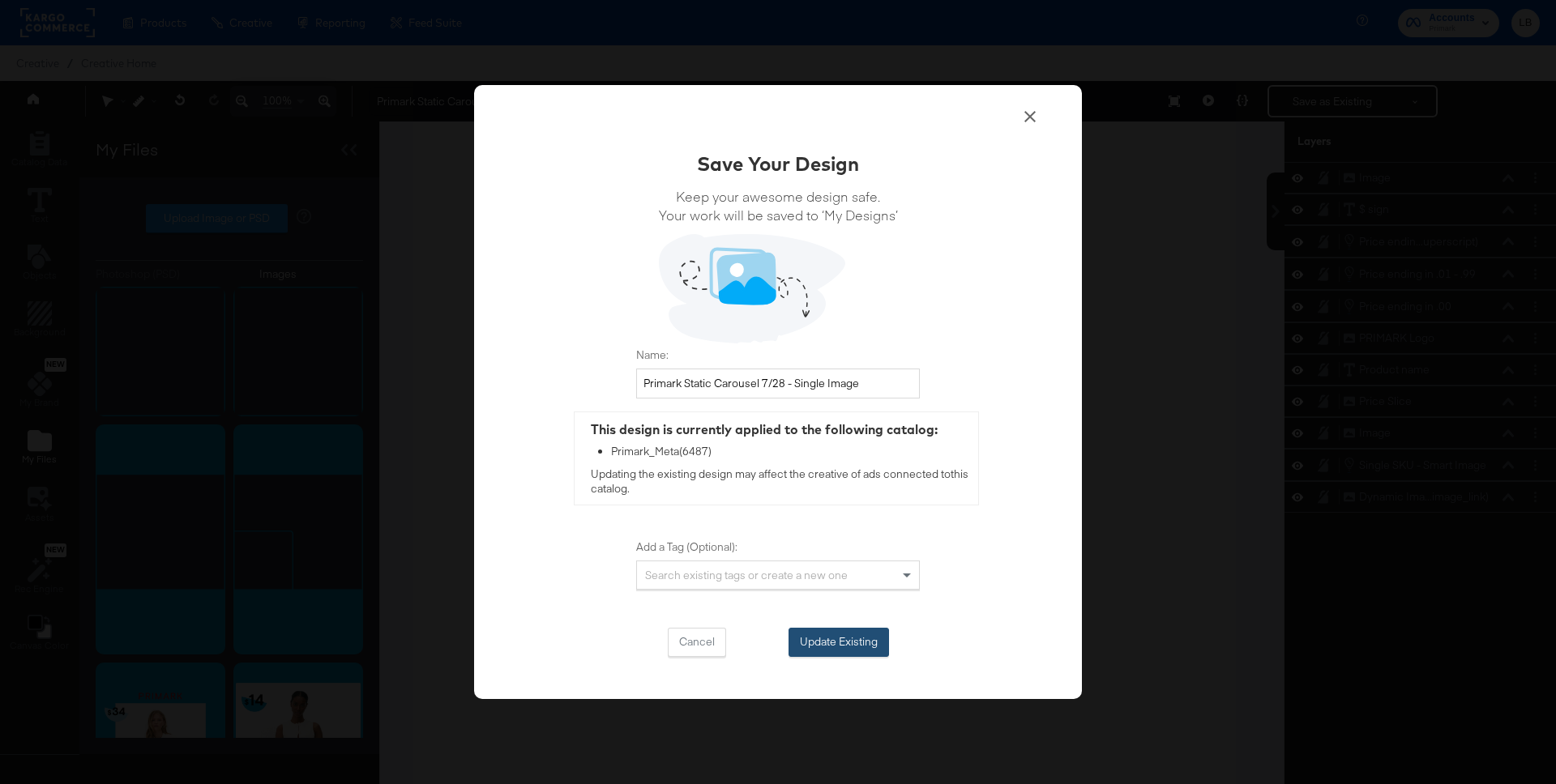
click at [873, 636] on button "Update Existing" at bounding box center [838, 642] width 100 height 30
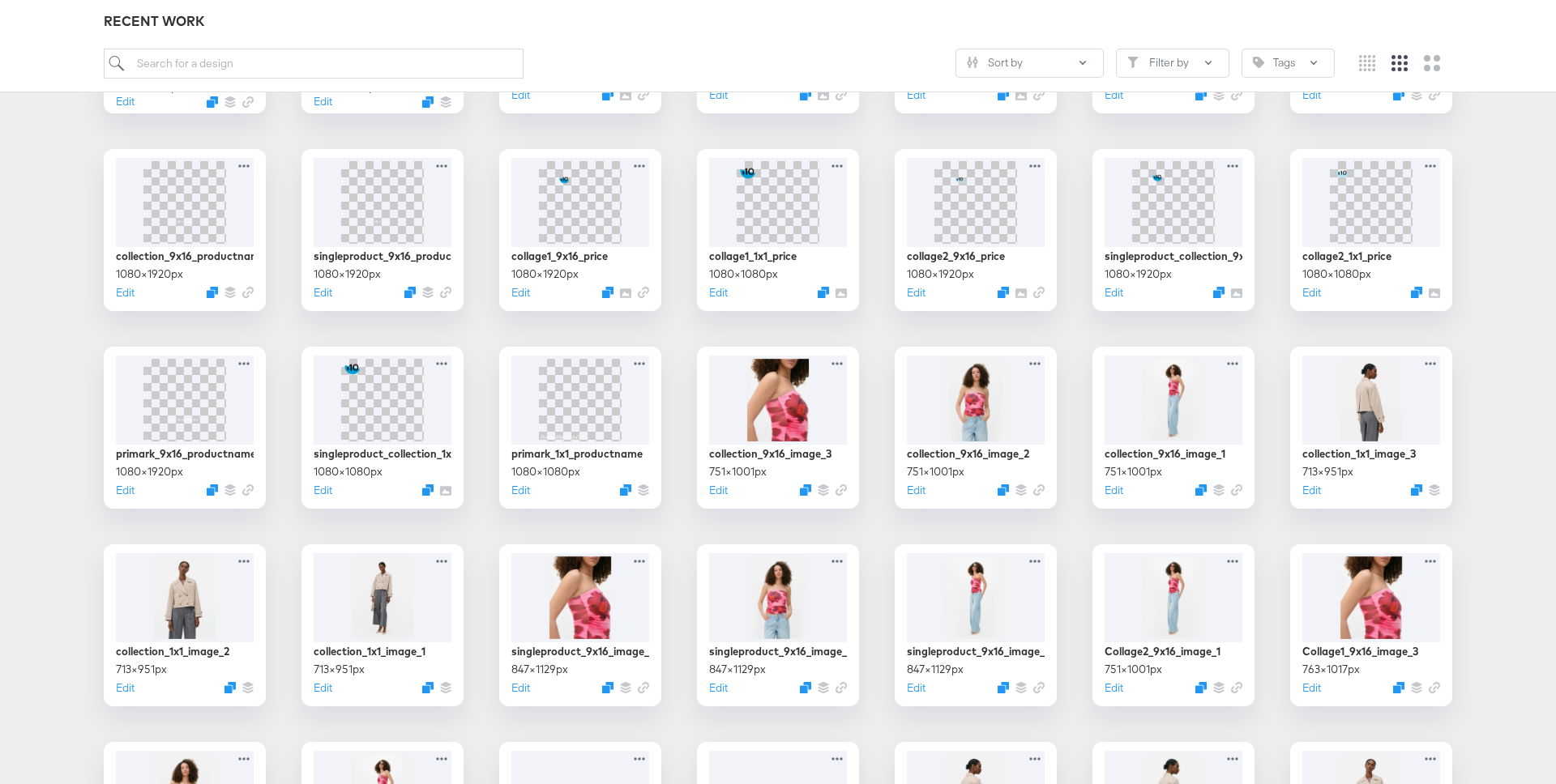
scroll to position [802, 0]
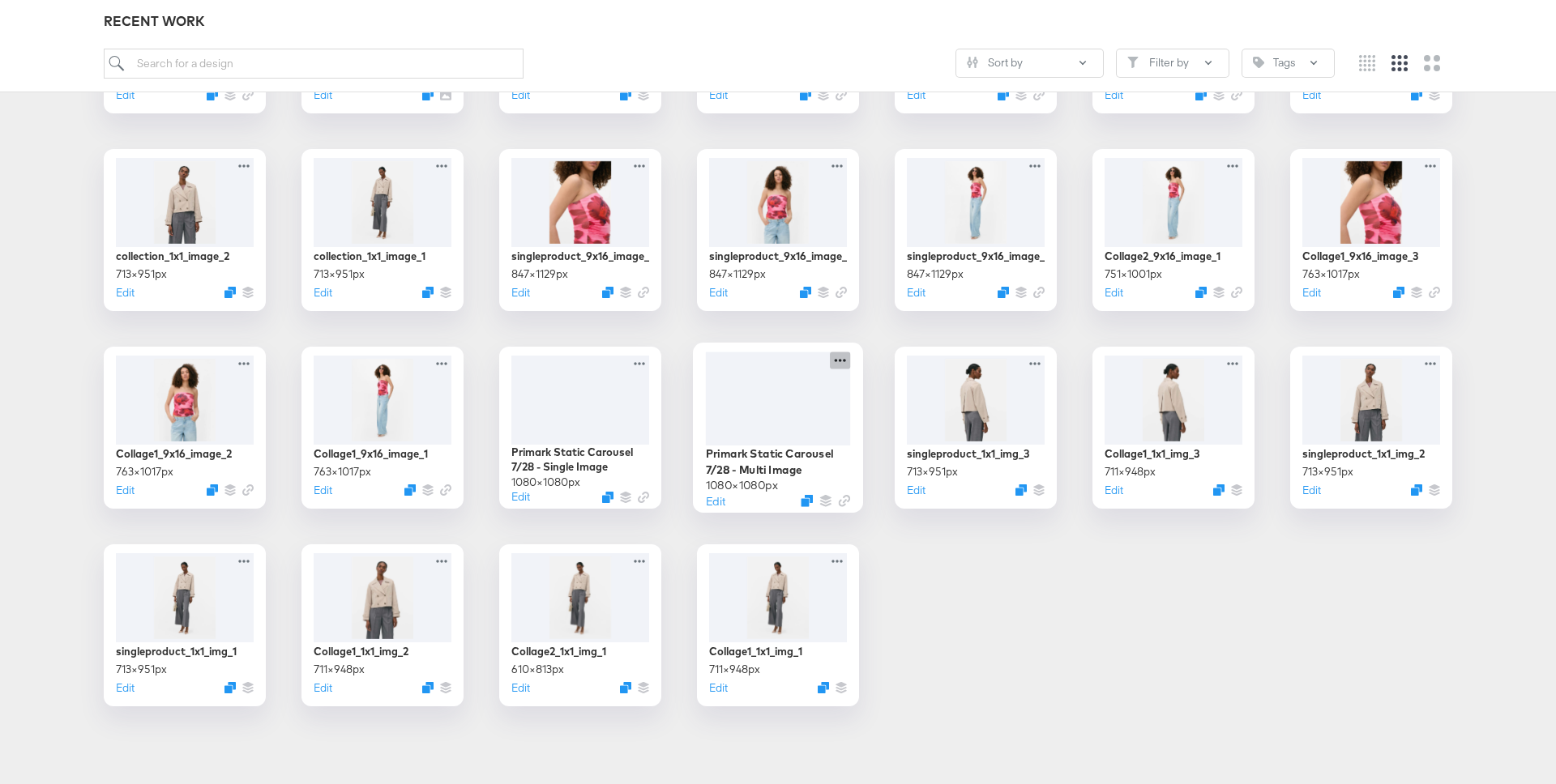
click at [838, 361] on icon at bounding box center [840, 361] width 20 height 17
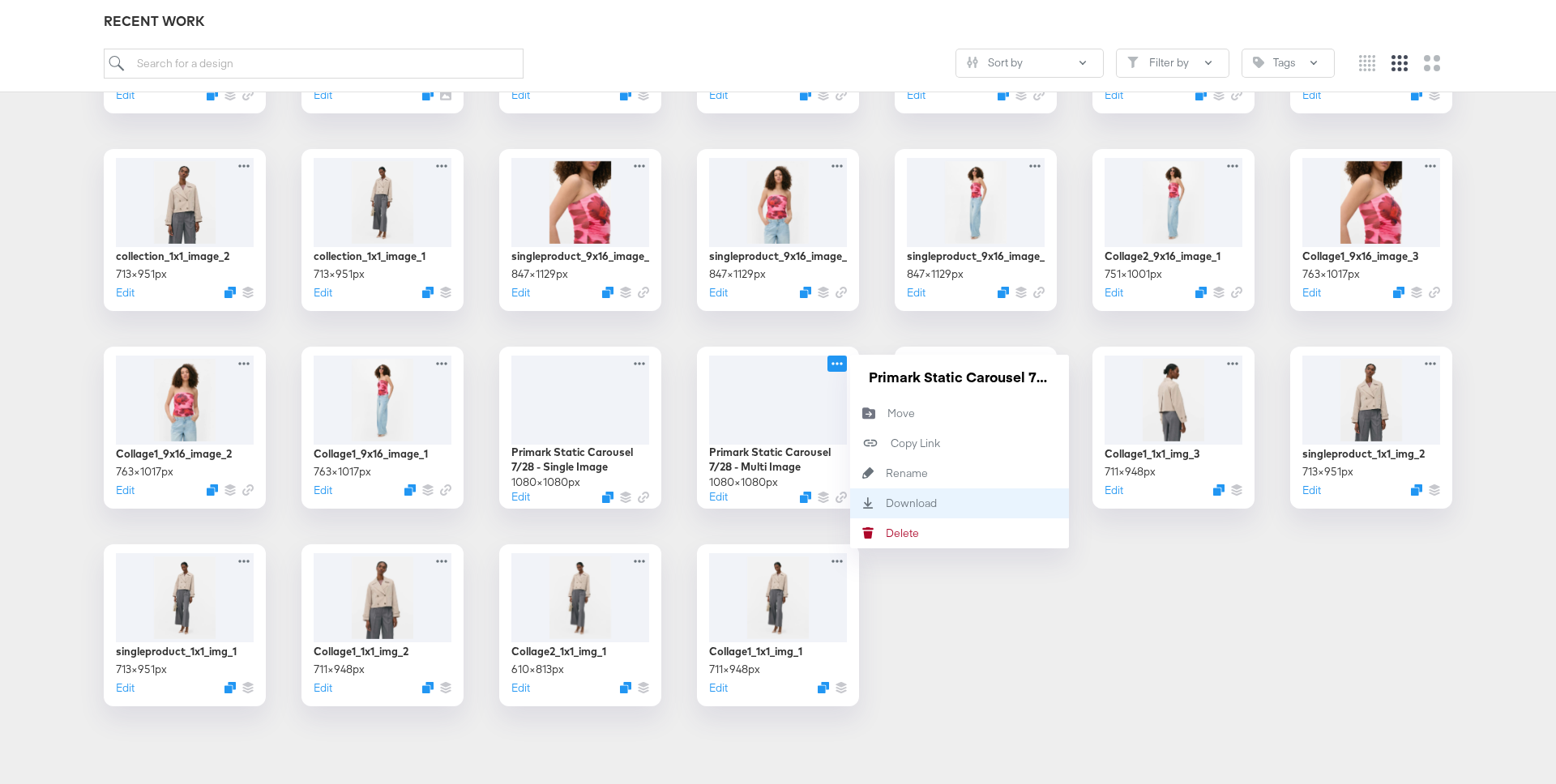
click at [885, 503] on div "Download Download" at bounding box center [885, 503] width 0 height 0
click at [645, 364] on icon at bounding box center [642, 361] width 20 height 17
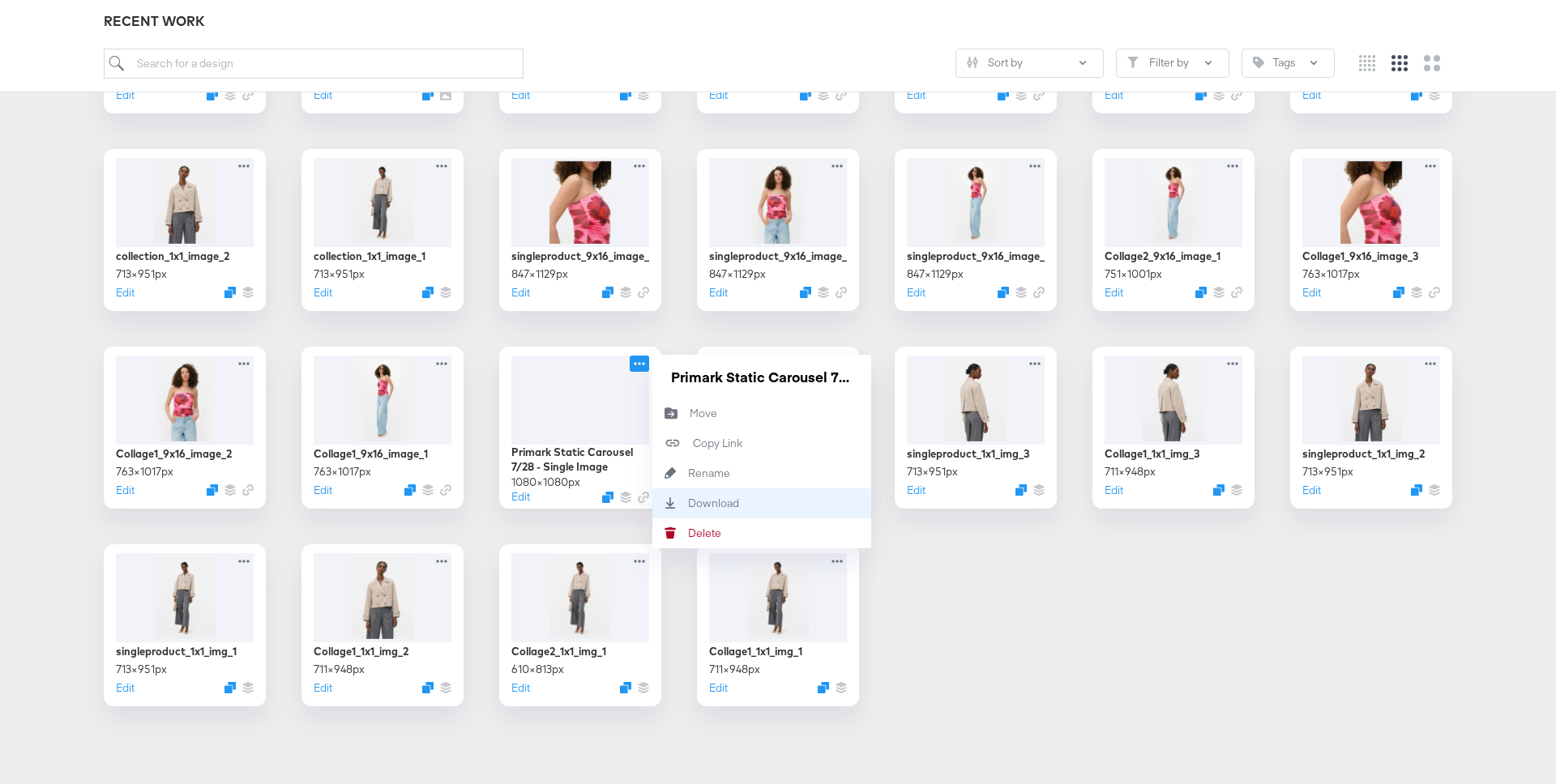
click at [695, 492] on div "Download Download" at bounding box center [761, 503] width 218 height 30
click at [729, 493] on div "Download Download" at bounding box center [761, 503] width 218 height 30
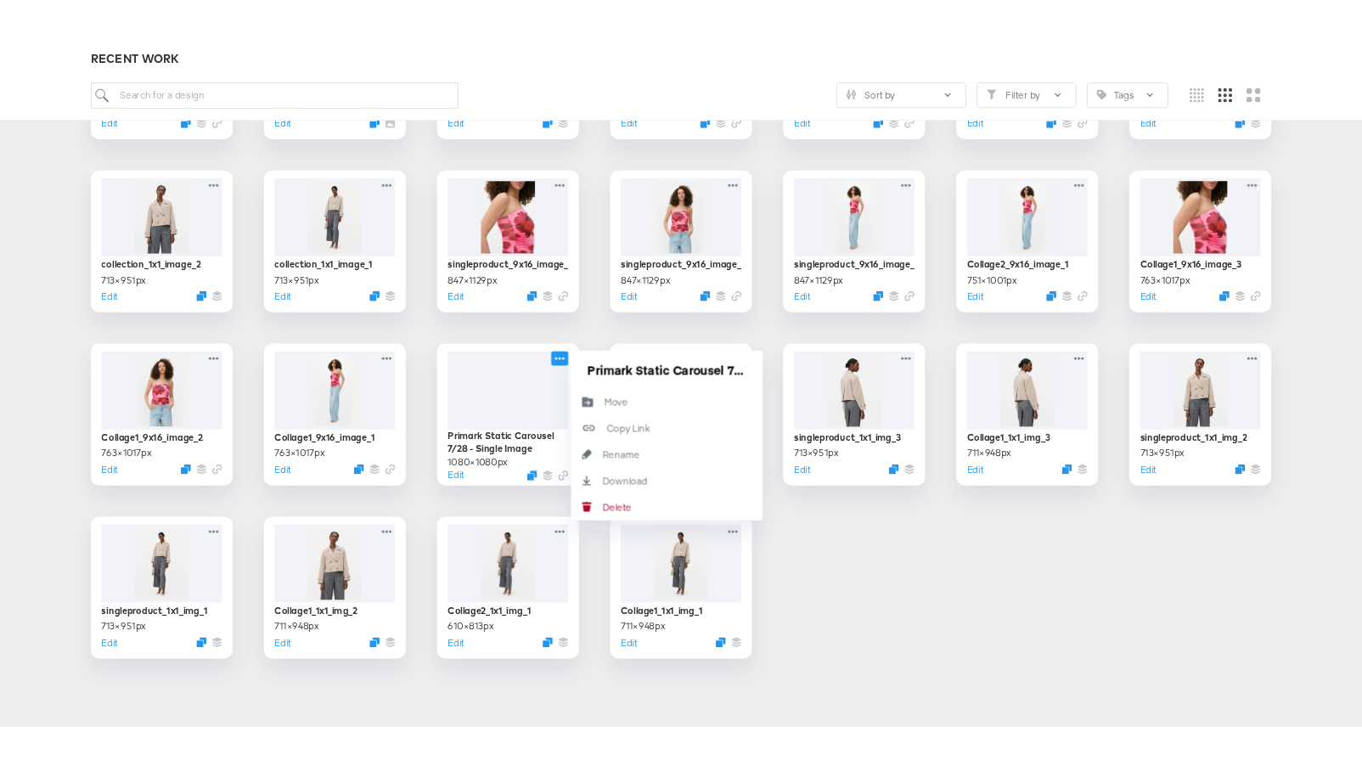
scroll to position [840, 0]
